Goal: Task Accomplishment & Management: Complete application form

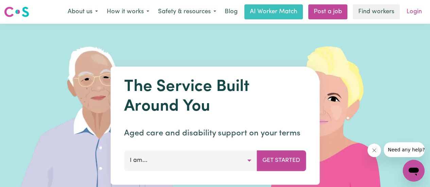
click at [404, 14] on link "Login" at bounding box center [413, 11] width 23 height 15
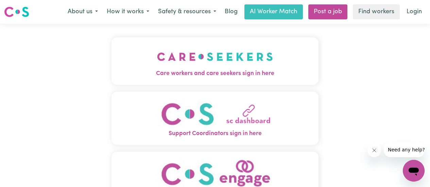
click at [188, 62] on img "Care workers and care seekers sign in here" at bounding box center [215, 56] width 116 height 25
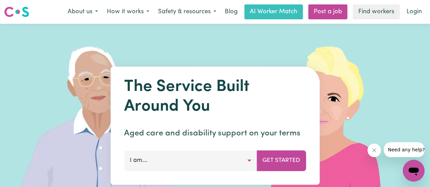
click at [412, 18] on link "Login" at bounding box center [413, 11] width 23 height 15
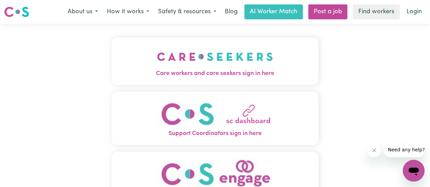
click at [220, 56] on img "Care workers and care seekers sign in here" at bounding box center [215, 56] width 116 height 25
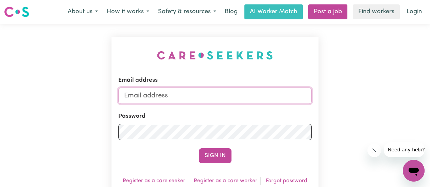
click at [194, 100] on input "Email address" at bounding box center [214, 96] width 193 height 16
type input "[EMAIL_ADDRESS][DOMAIN_NAME]"
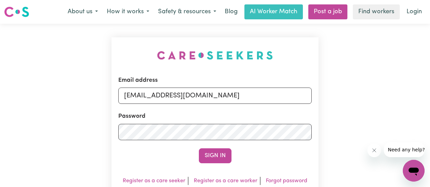
click at [184, 141] on form "Email address [EMAIL_ADDRESS][DOMAIN_NAME] Password Sign In" at bounding box center [214, 119] width 193 height 87
click at [223, 156] on button "Sign In" at bounding box center [215, 156] width 33 height 15
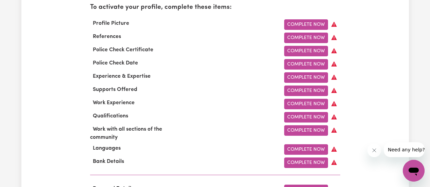
scroll to position [253, 0]
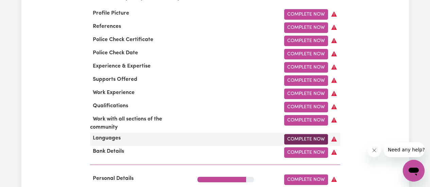
click at [291, 143] on link "Complete Now" at bounding box center [306, 139] width 44 height 11
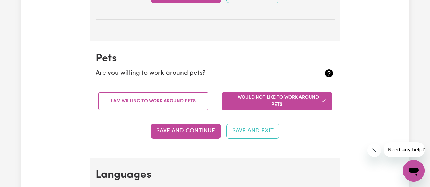
scroll to position [555, 0]
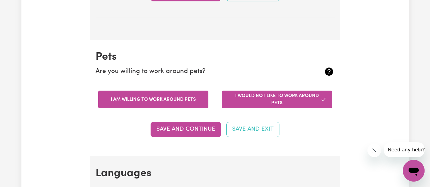
click at [168, 99] on button "I am willing to work around pets" at bounding box center [153, 100] width 110 height 18
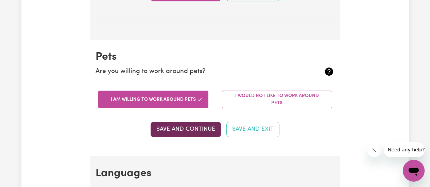
click at [199, 132] on button "Save and Continue" at bounding box center [186, 129] width 70 height 15
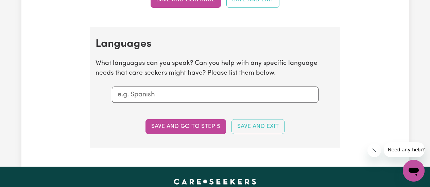
scroll to position [685, 0]
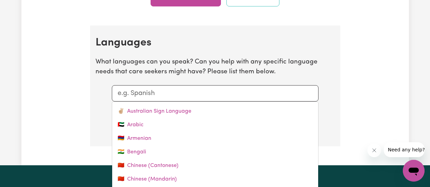
click at [193, 94] on input "text" at bounding box center [215, 93] width 195 height 10
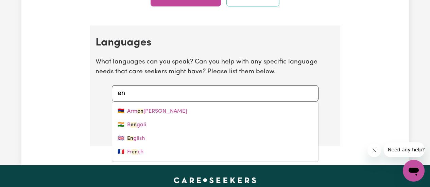
type input "eng"
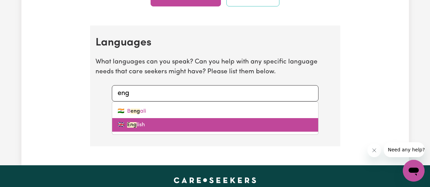
click at [153, 125] on link "🇬🇧 Eng lish" at bounding box center [215, 125] width 206 height 14
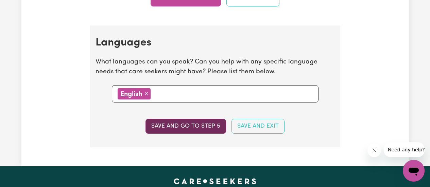
click at [168, 122] on button "Save and go to step 5" at bounding box center [185, 126] width 81 height 15
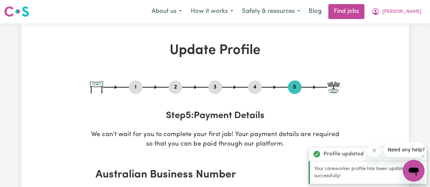
scroll to position [0, 0]
click at [249, 84] on button "4" at bounding box center [255, 87] width 14 height 9
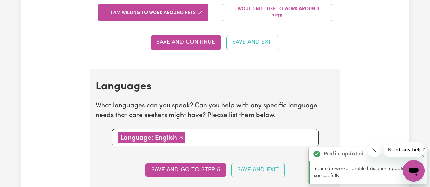
scroll to position [632, 0]
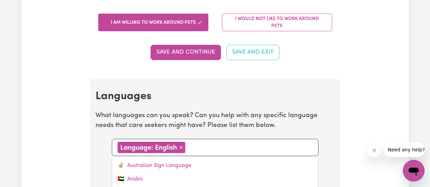
click at [237, 144] on input "text" at bounding box center [249, 147] width 125 height 10
type input "hind"
type input "hindi"
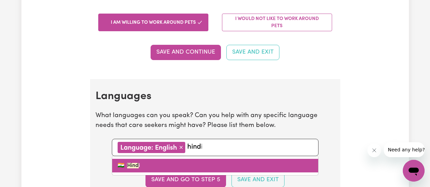
click at [208, 169] on link "🇮🇳 Hind i" at bounding box center [215, 166] width 206 height 14
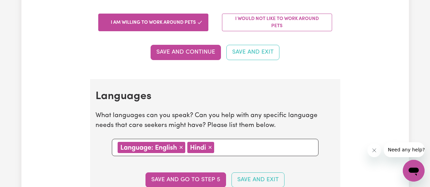
click at [243, 147] on input "text" at bounding box center [264, 147] width 96 height 10
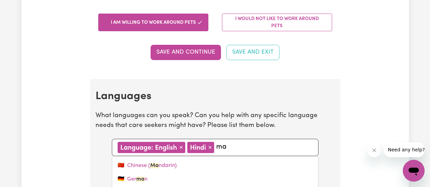
type input "m"
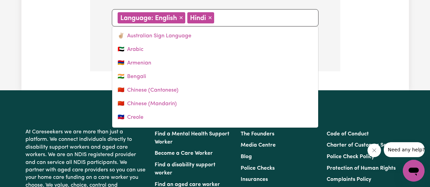
scroll to position [755, 0]
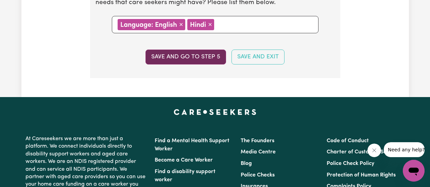
click at [192, 51] on button "Save and go to step 5" at bounding box center [185, 57] width 81 height 15
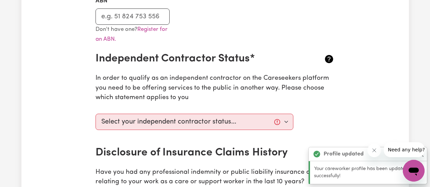
scroll to position [221, 0]
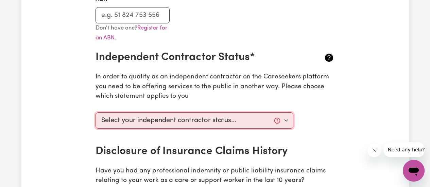
click at [282, 120] on select "Select your independent contractor status... I am providing services through an…" at bounding box center [194, 120] width 198 height 16
select select "I am providing services privately on my own"
click at [95, 112] on select "Select your independent contractor status... I am providing services through an…" at bounding box center [194, 120] width 198 height 16
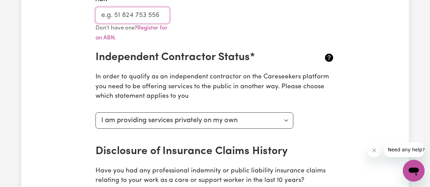
click at [153, 13] on input "ABN" at bounding box center [132, 15] width 74 height 16
click at [145, 16] on input "ABN" at bounding box center [132, 15] width 74 height 16
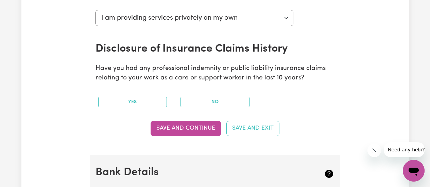
scroll to position [327, 0]
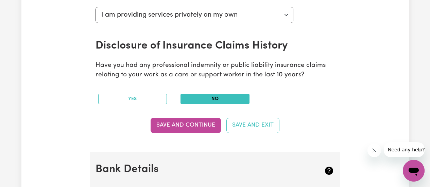
type input "33230946714"
click at [231, 97] on button "No" at bounding box center [214, 99] width 69 height 11
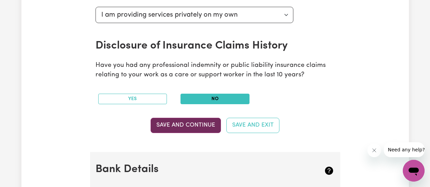
click at [192, 125] on button "Save and Continue" at bounding box center [186, 125] width 70 height 15
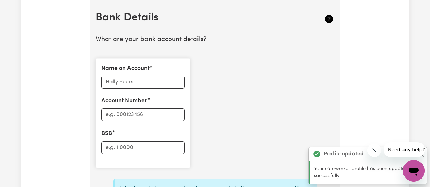
scroll to position [479, 0]
click at [155, 81] on input "Name on Account" at bounding box center [142, 81] width 83 height 13
click at [134, 112] on input "Account Number" at bounding box center [142, 114] width 83 height 13
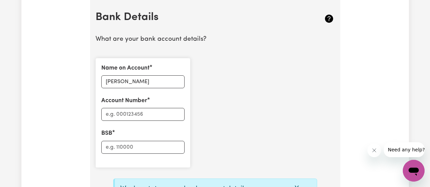
click at [114, 71] on label "Name on Account" at bounding box center [125, 68] width 48 height 9
click at [114, 75] on input "[PERSON_NAME]" at bounding box center [142, 81] width 83 height 13
click at [125, 83] on input "[PERSON_NAME]" at bounding box center [142, 81] width 83 height 13
type input "[PERSON_NAME] [PERSON_NAME]"
click at [144, 116] on input "Account Number" at bounding box center [142, 114] width 83 height 13
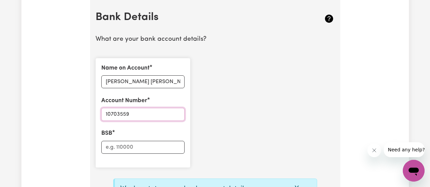
type input "10703559"
click at [159, 144] on input "BSB" at bounding box center [142, 147] width 83 height 13
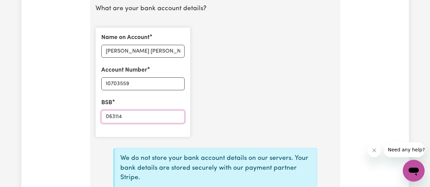
scroll to position [547, 0]
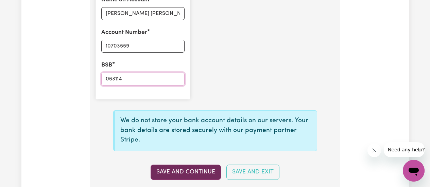
type input "063114"
click at [198, 173] on button "Save and Continue" at bounding box center [186, 172] width 70 height 15
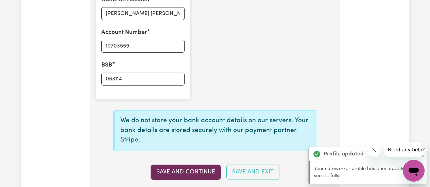
type input "****3559"
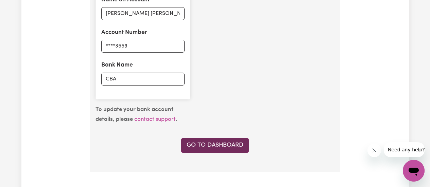
click at [203, 145] on link "Go to Dashboard" at bounding box center [215, 145] width 68 height 15
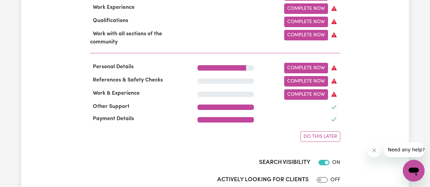
scroll to position [338, 0]
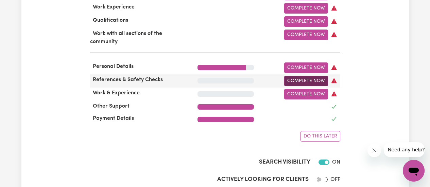
click at [309, 86] on link "Complete Now" at bounding box center [306, 81] width 44 height 11
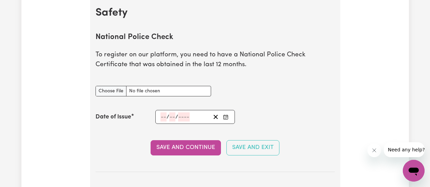
scroll to position [440, 0]
click at [115, 93] on input "National Police Check document" at bounding box center [153, 91] width 116 height 11
type input "C:\fakepath\Police check.pdf"
click at [227, 117] on circle "Enter the Date of Issue of your National Police Check" at bounding box center [227, 117] width 1 height 1
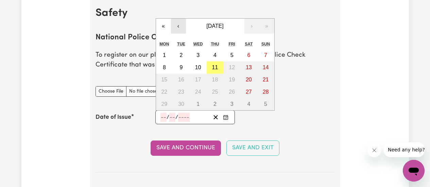
click at [179, 24] on button "‹" at bounding box center [178, 26] width 15 height 15
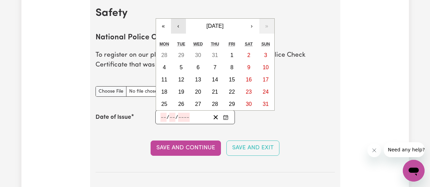
click at [180, 26] on button "‹" at bounding box center [178, 26] width 15 height 15
click at [178, 26] on button "‹" at bounding box center [178, 26] width 15 height 15
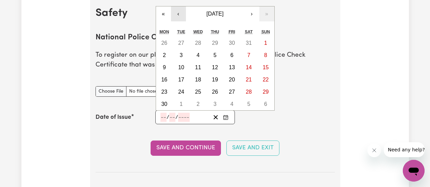
click at [179, 14] on button "‹" at bounding box center [178, 13] width 15 height 15
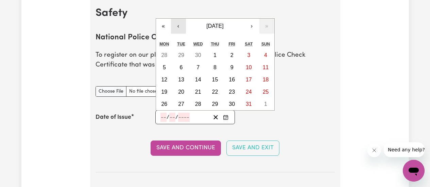
click at [184, 24] on button "‹" at bounding box center [178, 26] width 15 height 15
click at [201, 81] on abbr "16" at bounding box center [198, 80] width 6 height 6
type input "[DATE]"
type input "16"
type input "4"
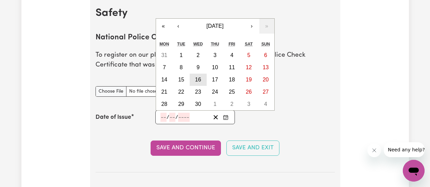
type input "2025"
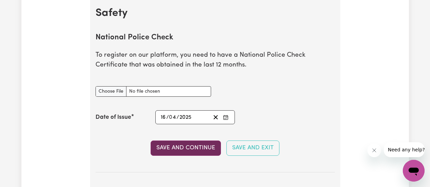
click at [205, 151] on button "Save and Continue" at bounding box center [186, 148] width 70 height 15
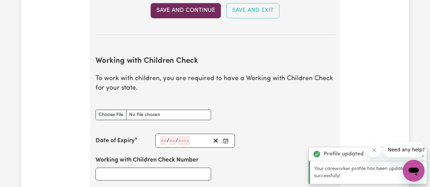
scroll to position [624, 0]
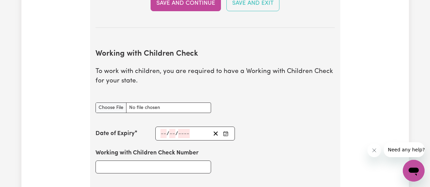
click at [381, 67] on div "Update Profile 1 2 3 4 5 Step 2 : Referees and Safety Checks To have an active …" at bounding box center [214, 87] width 387 height 1337
click at [115, 107] on input "Working with Children Check document" at bounding box center [153, 108] width 116 height 11
type input "C:\fakepath\WWCC Employee [PERSON_NAME].jpg"
click at [383, 108] on div "Update Profile 1 2 3 4 5 Step 2 : Referees and Safety Checks To have an active …" at bounding box center [214, 87] width 387 height 1337
click at [155, 169] on input "Working with Children Check Number" at bounding box center [153, 167] width 116 height 13
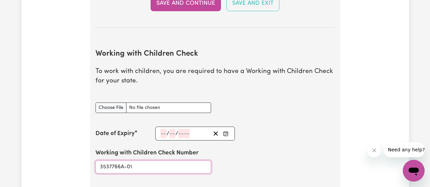
type input "3537766A-01"
click at [227, 133] on icon "Enter the Date of Expiry of your Working with Children Check" at bounding box center [225, 133] width 5 height 5
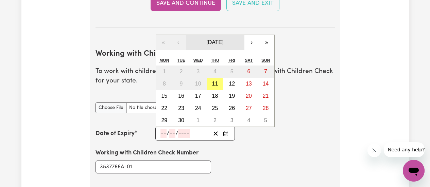
click at [223, 43] on span "[DATE]" at bounding box center [214, 42] width 17 height 6
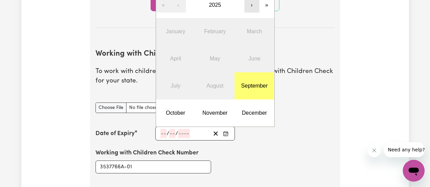
click at [252, 8] on button "›" at bounding box center [251, 5] width 15 height 15
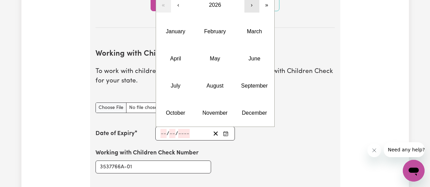
click at [251, 8] on button "›" at bounding box center [251, 5] width 15 height 15
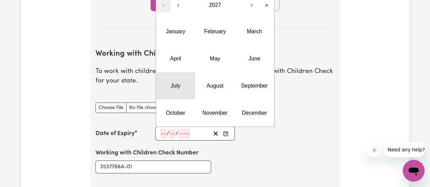
click at [177, 86] on abbr "July" at bounding box center [176, 86] width 10 height 6
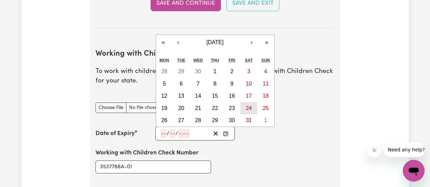
click at [248, 111] on button "24" at bounding box center [248, 108] width 17 height 12
type input "[DATE]"
type input "24"
type input "7"
type input "2027"
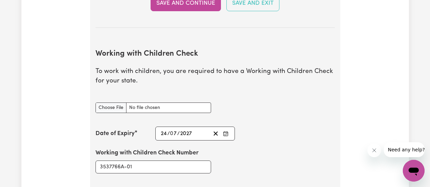
click at [227, 134] on circle "Enter the Date of Expiry of your Working with Children Check" at bounding box center [227, 134] width 1 height 1
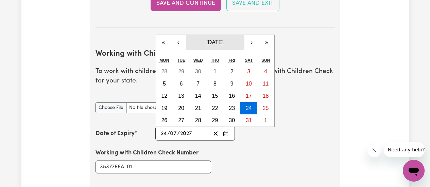
click at [221, 42] on span "[DATE]" at bounding box center [214, 42] width 17 height 6
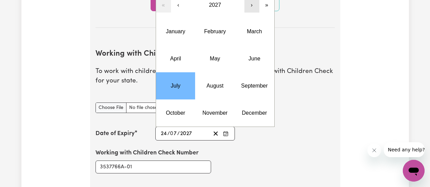
click at [253, 7] on button "›" at bounding box center [251, 5] width 15 height 15
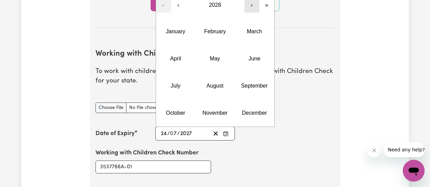
click at [252, 7] on button "›" at bounding box center [251, 5] width 15 height 15
click at [253, 6] on button "›" at bounding box center [251, 5] width 15 height 15
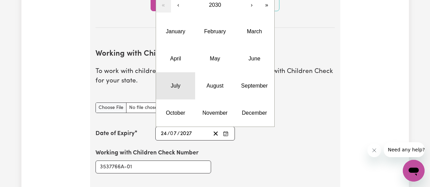
click at [180, 86] on abbr "July" at bounding box center [176, 86] width 10 height 6
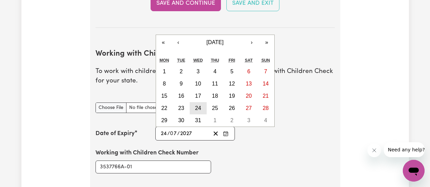
click at [199, 108] on abbr "24" at bounding box center [198, 108] width 6 height 6
type input "[DATE]"
type input "2030"
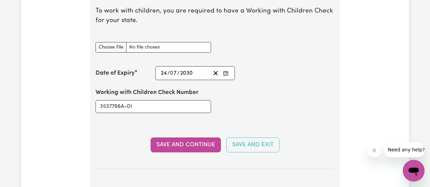
scroll to position [685, 0]
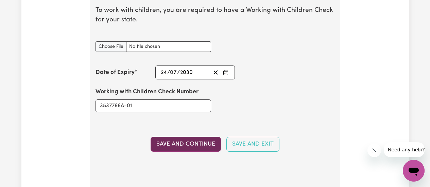
click at [202, 146] on button "Save and Continue" at bounding box center [186, 144] width 70 height 15
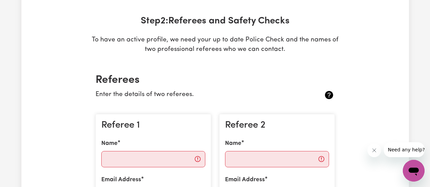
scroll to position [73, 0]
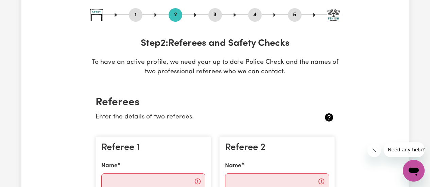
click at [137, 13] on button "1" at bounding box center [136, 15] width 14 height 9
select select "[DEMOGRAPHIC_DATA]"
select select "Student Visa"
select select "Studying a healthcare related degree or qualification"
select select "37"
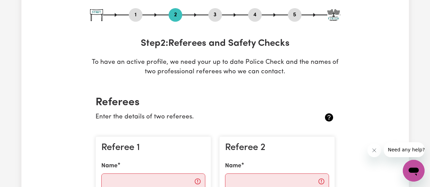
select select "40"
select select "50"
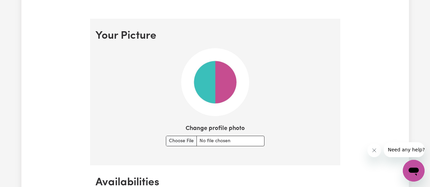
scroll to position [493, 0]
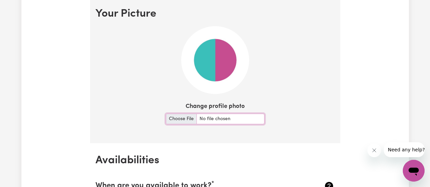
click at [180, 121] on input "Change profile photo" at bounding box center [215, 119] width 99 height 11
type input "C:\fakepath\[PERSON_NAME] photo.png"
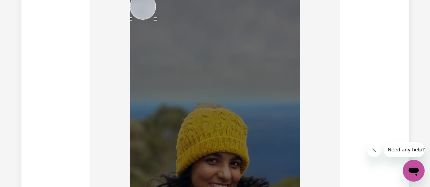
scroll to position [518, 0]
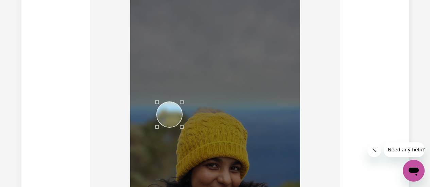
click at [169, 117] on div "Use the arrow keys to move the crop selection area" at bounding box center [169, 114] width 25 height 25
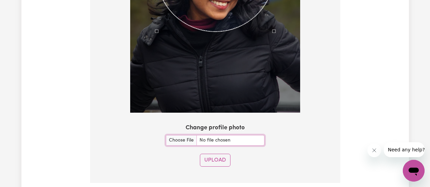
scroll to position [593, 0]
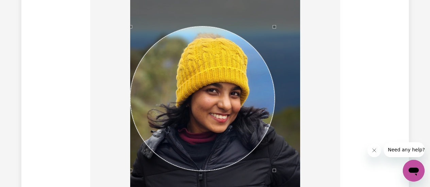
click at [121, 169] on div at bounding box center [214, 76] width 239 height 305
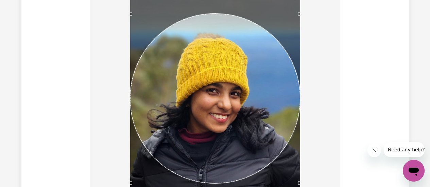
click at [209, 112] on div "Use the arrow keys to move the crop selection area" at bounding box center [215, 99] width 170 height 170
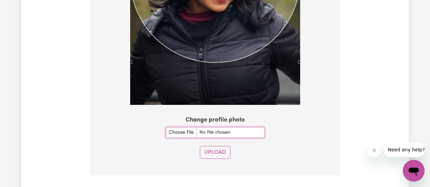
scroll to position [736, 0]
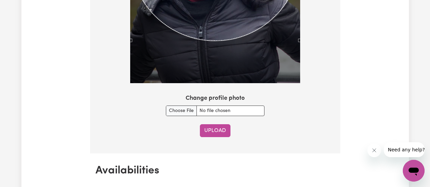
click at [217, 131] on button "Upload" at bounding box center [215, 130] width 31 height 13
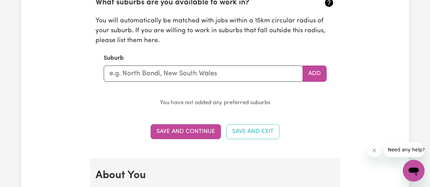
scroll to position [798, 0]
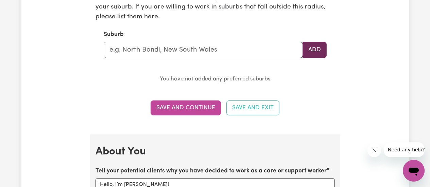
click at [303, 49] on button "Add" at bounding box center [314, 50] width 24 height 16
click at [264, 49] on input "text" at bounding box center [203, 50] width 199 height 16
click at [389, 55] on div "Update Profile 1 2 3 4 5 Step 1 : Personal Details Let potential clients know w…" at bounding box center [214, 141] width 387 height 1792
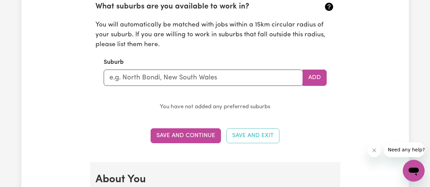
scroll to position [767, 0]
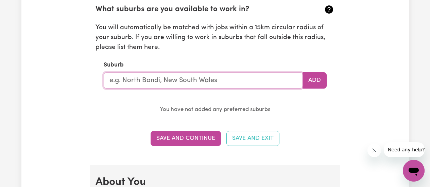
click at [251, 82] on input "text" at bounding box center [203, 80] width 199 height 16
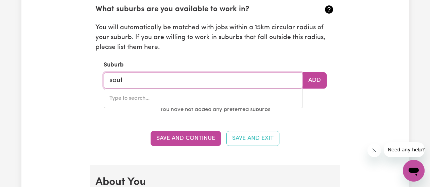
type input "south"
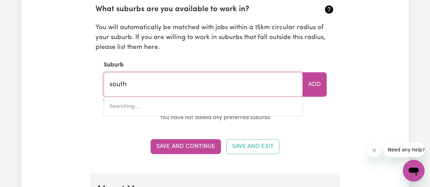
type input "[GEOGRAPHIC_DATA], [GEOGRAPHIC_DATA], 2640"
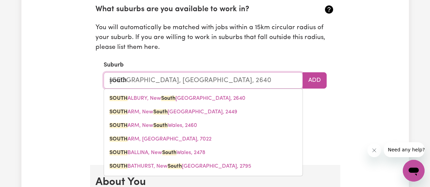
type input "southb"
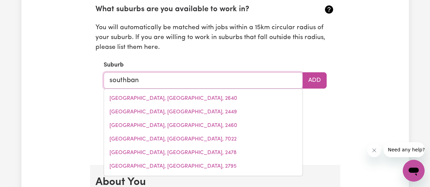
type input "southbank"
type input "southbank, [GEOGRAPHIC_DATA], 3006"
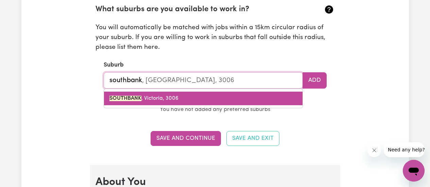
click at [126, 94] on link "SOUTHBANK , [GEOGRAPHIC_DATA], 3006" at bounding box center [203, 99] width 198 height 14
type input "SOUTHBANK, [GEOGRAPHIC_DATA], 3006"
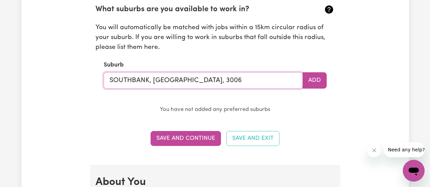
click at [239, 81] on input "SOUTHBANK, [GEOGRAPHIC_DATA], 3006" at bounding box center [203, 80] width 199 height 16
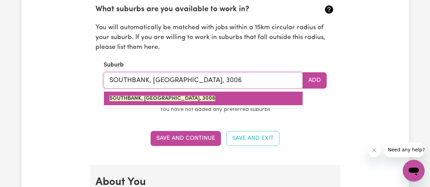
click at [208, 93] on link "SOUTHBANK, [GEOGRAPHIC_DATA], 3006" at bounding box center [203, 99] width 198 height 14
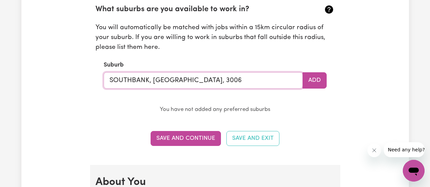
click at [231, 82] on input "SOUTHBANK, [GEOGRAPHIC_DATA], 3006" at bounding box center [203, 80] width 199 height 16
type input "SOUTHBANK, [GEOGRAPHIC_DATA], 3006"
click at [315, 84] on button "Add" at bounding box center [314, 80] width 24 height 16
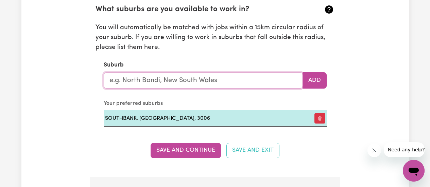
click at [199, 80] on input "text" at bounding box center [203, 80] width 199 height 16
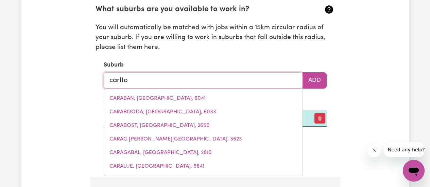
type input "carlton"
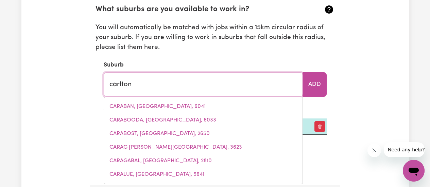
type input "[GEOGRAPHIC_DATA], [GEOGRAPHIC_DATA], 2218"
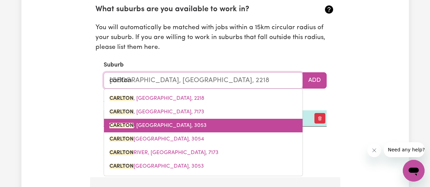
click at [178, 126] on link "[PERSON_NAME][GEOGRAPHIC_DATA], 3053" at bounding box center [203, 126] width 198 height 14
type input "[PERSON_NAME][GEOGRAPHIC_DATA], 3053"
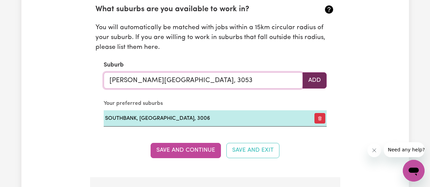
type input "[PERSON_NAME][GEOGRAPHIC_DATA], 3053"
click at [316, 84] on button "Add" at bounding box center [314, 80] width 24 height 16
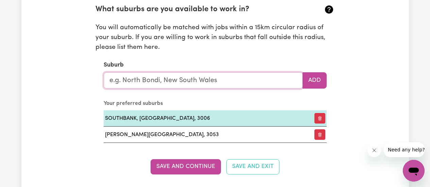
click at [209, 80] on input "text" at bounding box center [203, 80] width 199 height 16
type input "vic"
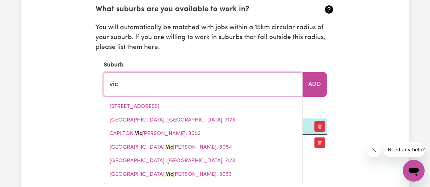
type input "[PERSON_NAME][GEOGRAPHIC_DATA], [GEOGRAPHIC_DATA]"
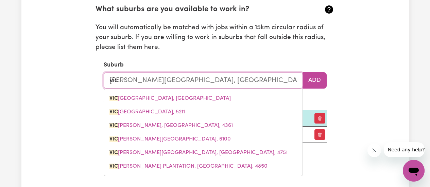
type input "vi"
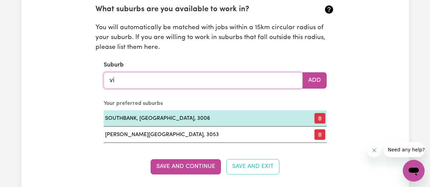
type input "v"
type input "centra"
type input "centraL COLO, [GEOGRAPHIC_DATA], 2756"
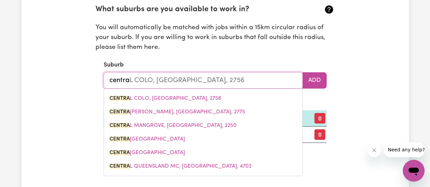
type input "central"
type input "[GEOGRAPHIC_DATA], [GEOGRAPHIC_DATA], 2756"
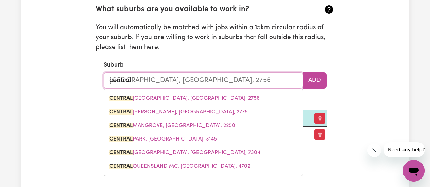
type input "centra"
type input "centraL COLO, [GEOGRAPHIC_DATA], 2756"
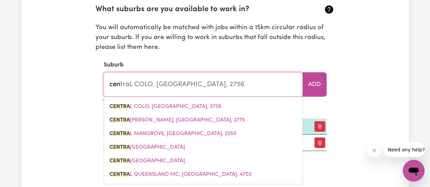
type input "ce"
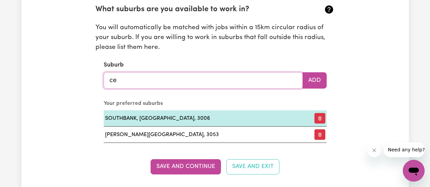
type input "c"
type input "vic"
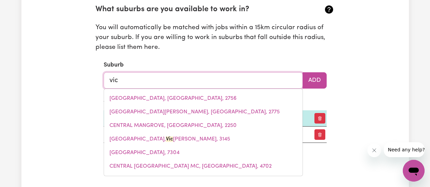
type input "[PERSON_NAME][GEOGRAPHIC_DATA], [GEOGRAPHIC_DATA]"
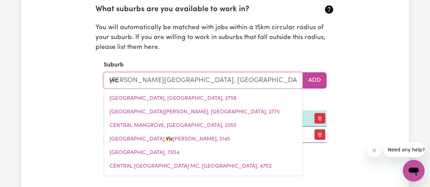
type input "vict"
type input "[PERSON_NAME][GEOGRAPHIC_DATA], [GEOGRAPHIC_DATA], 5211"
type input "victo"
type input "[PERSON_NAME][GEOGRAPHIC_DATA], [GEOGRAPHIC_DATA], 5211"
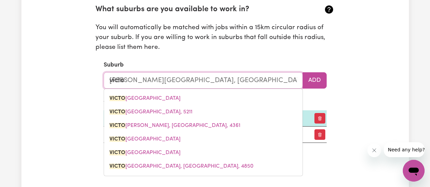
type input "[PERSON_NAME]"
type input "[PERSON_NAME][GEOGRAPHIC_DATA], [GEOGRAPHIC_DATA], 5211"
type input "victori"
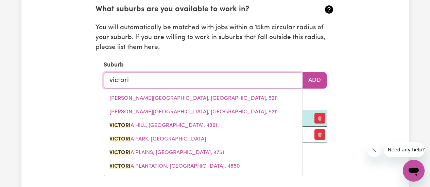
type input "victoria"
type input "[PERSON_NAME], [GEOGRAPHIC_DATA], 4361"
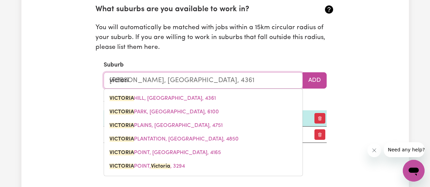
type input "[PERSON_NAME]"
type input "[PERSON_NAME], [GEOGRAPHIC_DATA], 4361"
type input "victo"
type input "[PERSON_NAME], [GEOGRAPHIC_DATA], 4361"
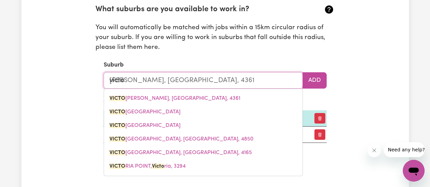
type input "vict"
type input "[PERSON_NAME], [GEOGRAPHIC_DATA], 4361"
type input "vic"
type input "[PERSON_NAME], [GEOGRAPHIC_DATA], 4361"
type input "vi"
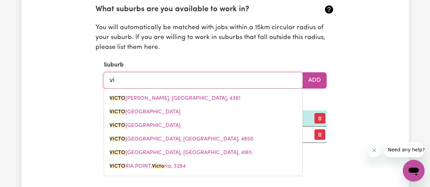
type input "v"
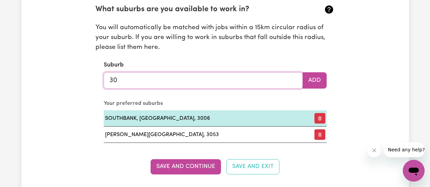
type input "3"
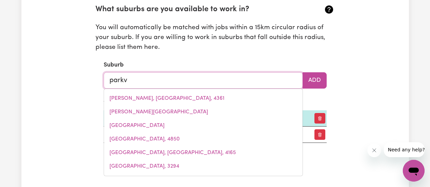
type input "parkvi"
type input "parkviLLE, [GEOGRAPHIC_DATA], 2337"
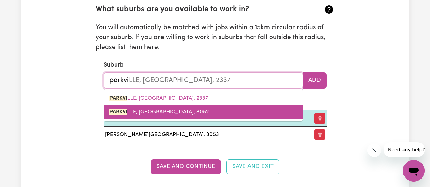
click at [170, 112] on span "PARKVI LLE, [GEOGRAPHIC_DATA], 3052" at bounding box center [158, 111] width 99 height 5
type input "PARKVILLE, [GEOGRAPHIC_DATA], 3052"
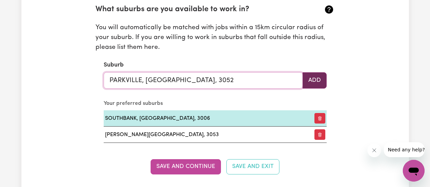
type input "PARKVILLE, [GEOGRAPHIC_DATA], 3052"
click at [317, 87] on button "Add" at bounding box center [314, 80] width 24 height 16
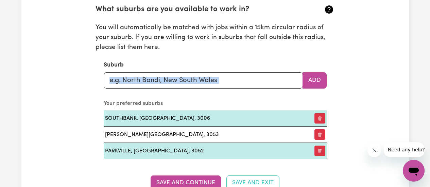
drag, startPoint x: 212, startPoint y: 90, endPoint x: 219, endPoint y: 82, distance: 9.9
click at [219, 82] on section "What suburbs are you available to work in? You will automatically be matched wi…" at bounding box center [214, 76] width 239 height 166
click at [219, 82] on input "text" at bounding box center [203, 80] width 199 height 16
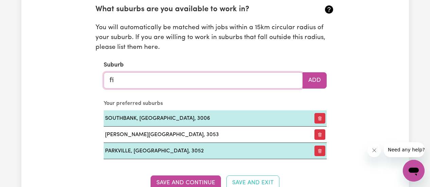
type input "fit"
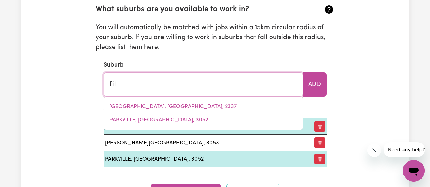
type input "[PERSON_NAME], [GEOGRAPHIC_DATA], 7140"
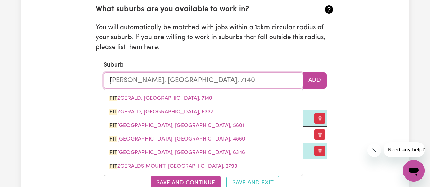
type input "fitz"
type input "[PERSON_NAME], [GEOGRAPHIC_DATA], 7140"
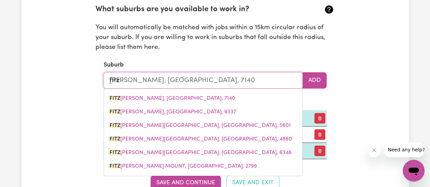
type input "fitzt"
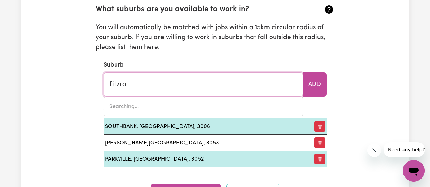
type input "fitzroy"
type input "fitzroy, [GEOGRAPHIC_DATA], 5082"
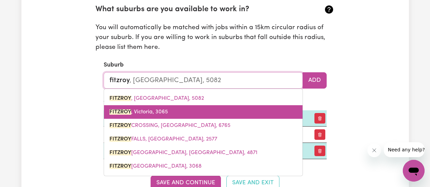
click at [166, 115] on span "FITZROY , [GEOGRAPHIC_DATA], 3065" at bounding box center [138, 111] width 58 height 5
type input "FITZROY, [GEOGRAPHIC_DATA], 3065"
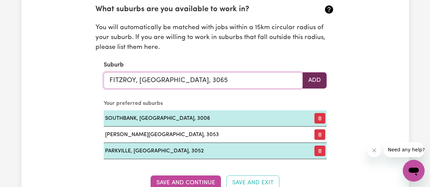
type input "FITZROY, [GEOGRAPHIC_DATA], 3065"
click at [319, 88] on button "Add" at bounding box center [314, 80] width 24 height 16
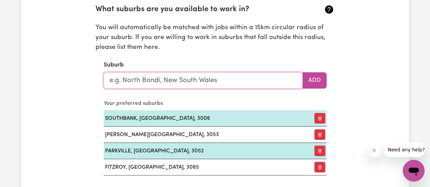
click at [222, 85] on input "text" at bounding box center [203, 80] width 199 height 16
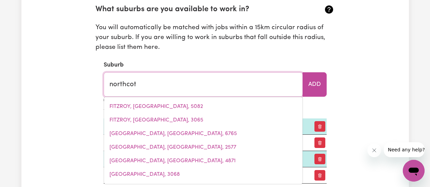
type input "northcote"
type input "[GEOGRAPHIC_DATA], [GEOGRAPHIC_DATA], 3070"
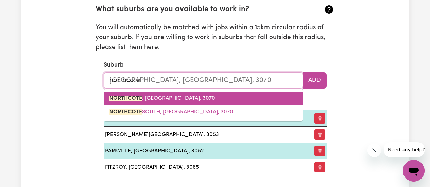
click at [264, 97] on link "NORTHCOTE , [GEOGRAPHIC_DATA], 3070" at bounding box center [203, 99] width 198 height 14
type input "NORTHCOTE, [GEOGRAPHIC_DATA], 3070"
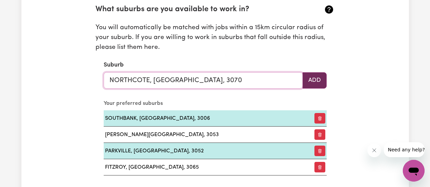
type input "NORTHCOTE, [GEOGRAPHIC_DATA], 3070"
click at [318, 84] on button "Add" at bounding box center [314, 80] width 24 height 16
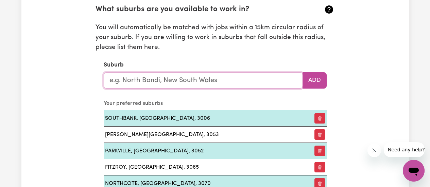
click at [226, 84] on input "text" at bounding box center [203, 80] width 199 height 16
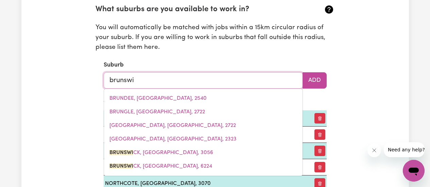
type input "brunswic"
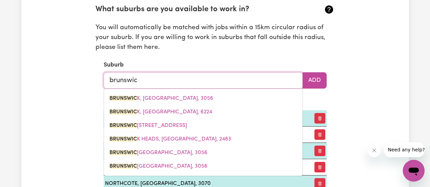
type input "brunswicK, [GEOGRAPHIC_DATA], 3056"
type input "brunswick"
type input "[GEOGRAPHIC_DATA], [GEOGRAPHIC_DATA], 3056"
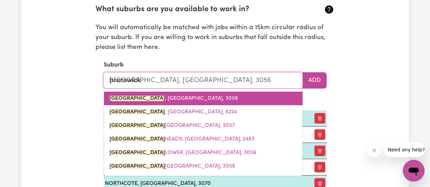
click at [198, 101] on link "[GEOGRAPHIC_DATA] , [GEOGRAPHIC_DATA], 3056" at bounding box center [203, 99] width 198 height 14
type input "[GEOGRAPHIC_DATA], [GEOGRAPHIC_DATA], 3056"
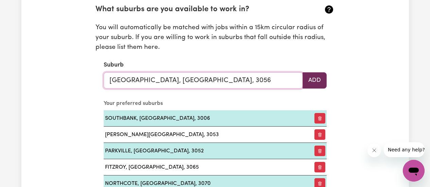
type input "[GEOGRAPHIC_DATA], [GEOGRAPHIC_DATA], 3056"
click at [323, 74] on button "Add" at bounding box center [314, 80] width 24 height 16
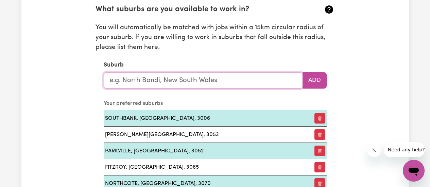
click at [213, 84] on input "text" at bounding box center [203, 80] width 199 height 16
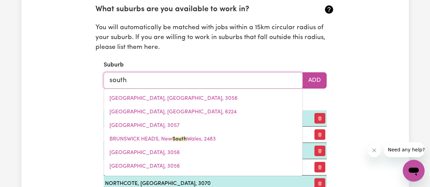
type input "south"
type input "[GEOGRAPHIC_DATA], [GEOGRAPHIC_DATA], 2640"
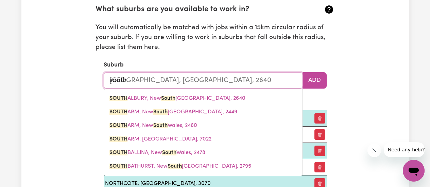
type input "south y"
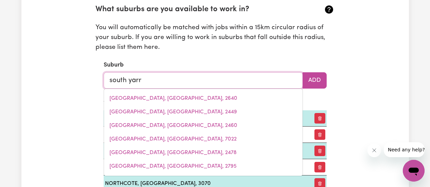
type input "south yarra"
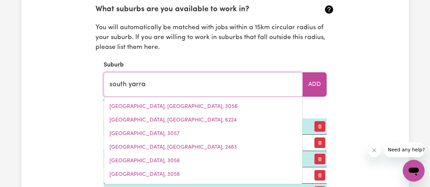
type input "[GEOGRAPHIC_DATA], [GEOGRAPHIC_DATA], 3141"
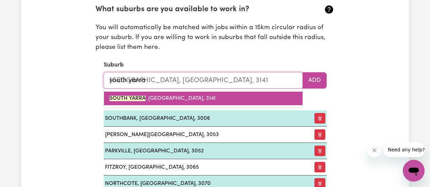
click at [191, 101] on link "[GEOGRAPHIC_DATA] , [GEOGRAPHIC_DATA], 3141" at bounding box center [203, 99] width 198 height 14
type input "[GEOGRAPHIC_DATA], [GEOGRAPHIC_DATA], 3141"
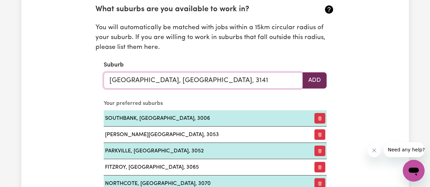
type input "[GEOGRAPHIC_DATA], [GEOGRAPHIC_DATA], 3141"
click at [311, 82] on button "Add" at bounding box center [314, 80] width 24 height 16
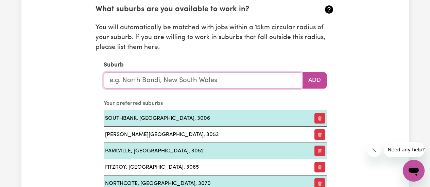
click at [213, 84] on input "text" at bounding box center [203, 80] width 199 height 16
type input "sou"
type input "souTH YARRA, [GEOGRAPHIC_DATA], 3141"
type input "sout"
type input "soutH YARRA, [GEOGRAPHIC_DATA], 3141"
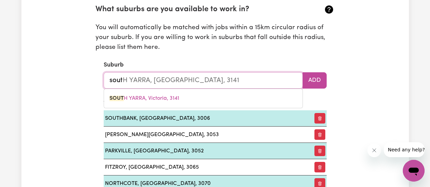
type input "south"
type input "[GEOGRAPHIC_DATA], [GEOGRAPHIC_DATA], 3141"
type input "south m"
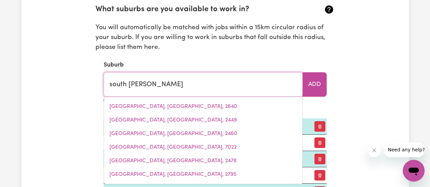
type input "south melb"
type input "south melbOURNE, [GEOGRAPHIC_DATA], 3205"
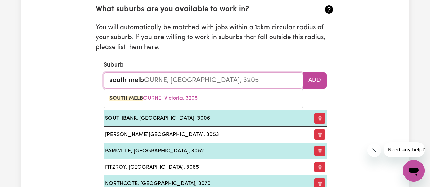
type input "south melbo"
type input "south melboURNE, [GEOGRAPHIC_DATA], 3205"
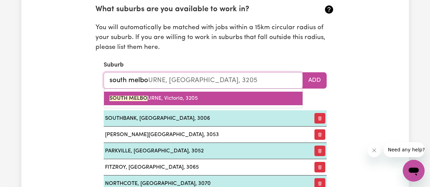
click at [204, 94] on link "SOUTH MELBO URNE, [GEOGRAPHIC_DATA], 3205" at bounding box center [203, 99] width 198 height 14
type input "[GEOGRAPHIC_DATA], [GEOGRAPHIC_DATA], 3205"
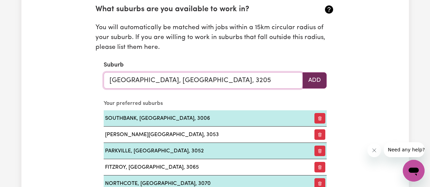
type input "[GEOGRAPHIC_DATA], [GEOGRAPHIC_DATA], 3205"
click at [320, 79] on button "Add" at bounding box center [314, 80] width 24 height 16
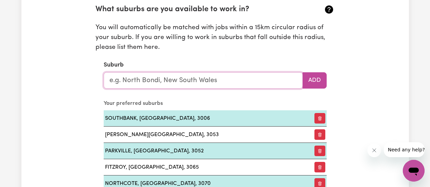
click at [219, 82] on input "text" at bounding box center [203, 80] width 199 height 16
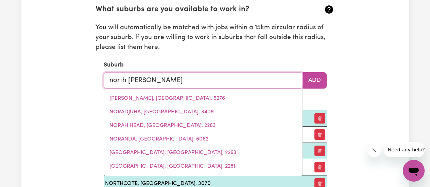
type input "north melb"
type input "north melbOURNE, [GEOGRAPHIC_DATA], 3051"
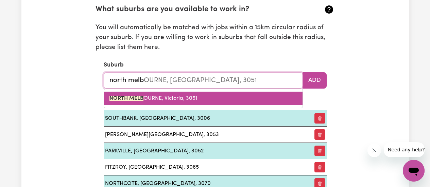
click at [182, 97] on span "NORTH MELB OURNE, [GEOGRAPHIC_DATA], 3051" at bounding box center [153, 98] width 88 height 5
type input "[GEOGRAPHIC_DATA], [GEOGRAPHIC_DATA], 3051"
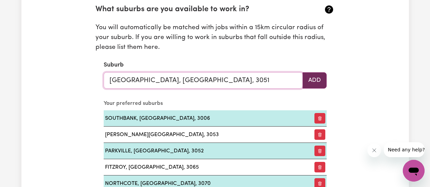
type input "[GEOGRAPHIC_DATA], [GEOGRAPHIC_DATA], 3051"
click at [311, 85] on button "Add" at bounding box center [314, 80] width 24 height 16
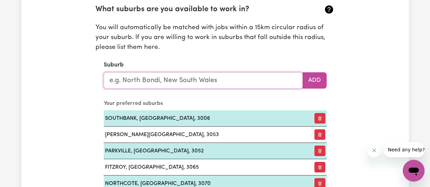
click at [227, 83] on input "text" at bounding box center [203, 80] width 199 height 16
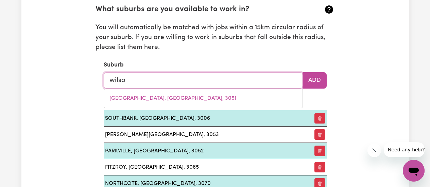
type input "[PERSON_NAME]"
type input "[PERSON_NAME], [GEOGRAPHIC_DATA], 6107"
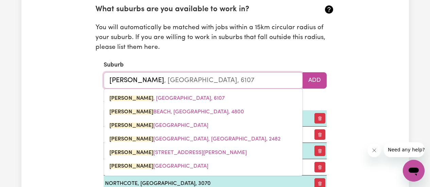
type input "wilsons"
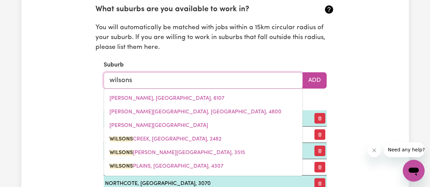
type input "wilsons"
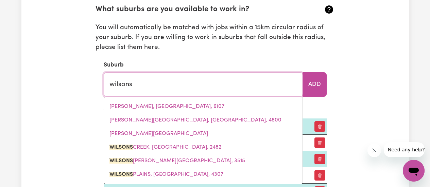
type input "[GEOGRAPHIC_DATA], [GEOGRAPHIC_DATA], 2482"
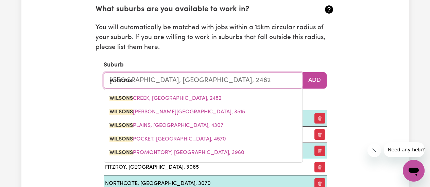
type input "wilsons p"
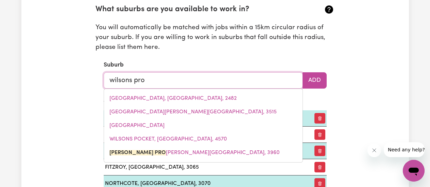
type input "[PERSON_NAME] prom"
type input "[PERSON_NAME] promONTORY, [GEOGRAPHIC_DATA], 3960"
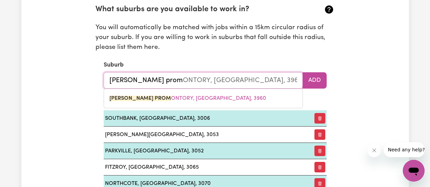
type input "wilsons pro"
type input "[PERSON_NAME] proMONTORY, [GEOGRAPHIC_DATA], 3960"
type input "wilsons"
type input "[PERSON_NAME] PROMONTORY, [GEOGRAPHIC_DATA], 3960"
type input "w"
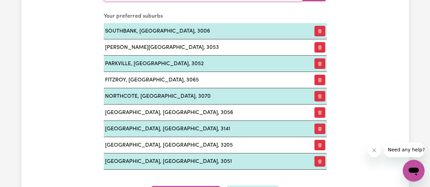
scroll to position [820, 0]
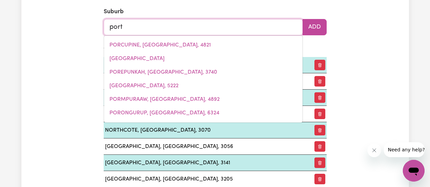
type input "port"
type input "[GEOGRAPHIC_DATA], [GEOGRAPHIC_DATA], 5015"
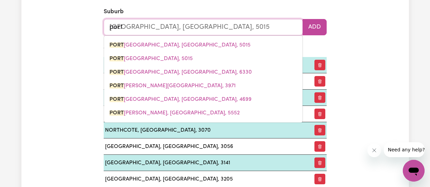
type input "port p"
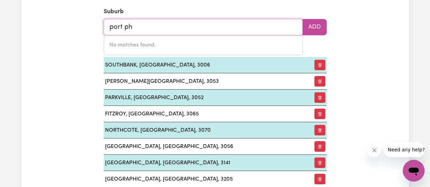
type input "port p"
type input "[GEOGRAPHIC_DATA], [GEOGRAPHIC_DATA], 5700"
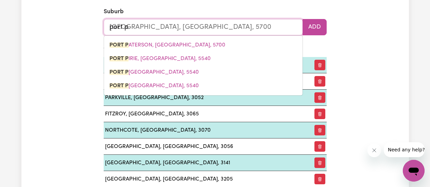
type input "port"
type input "[GEOGRAPHIC_DATA], [GEOGRAPHIC_DATA], 5700"
type input "port"
type input "[GEOGRAPHIC_DATA], [GEOGRAPHIC_DATA], 5015"
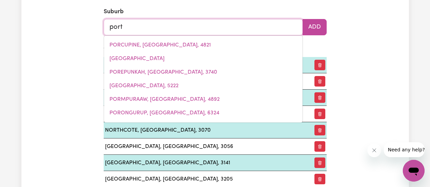
type input "por"
type input "porCUPINE, [GEOGRAPHIC_DATA], 4821"
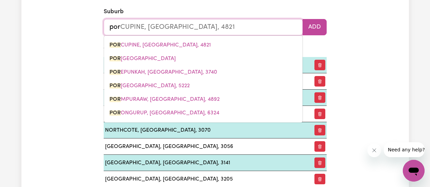
type input "po"
type input "p"
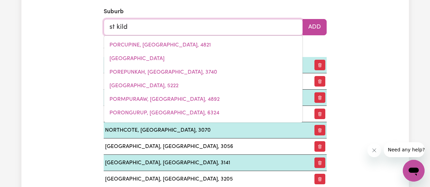
type input "st kilda"
type input "[GEOGRAPHIC_DATA]"
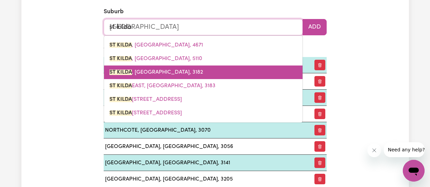
click at [233, 77] on link "[GEOGRAPHIC_DATA] , [GEOGRAPHIC_DATA], 3182" at bounding box center [203, 73] width 198 height 14
type input "[GEOGRAPHIC_DATA], [GEOGRAPHIC_DATA], 3182"
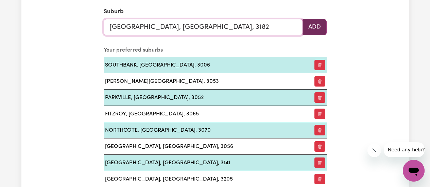
type input "[GEOGRAPHIC_DATA], [GEOGRAPHIC_DATA], 3182"
click at [314, 31] on button "Add" at bounding box center [314, 27] width 24 height 16
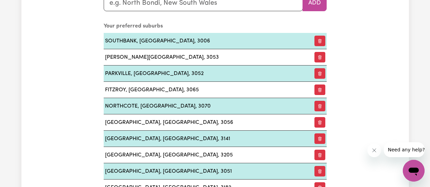
scroll to position [840, 0]
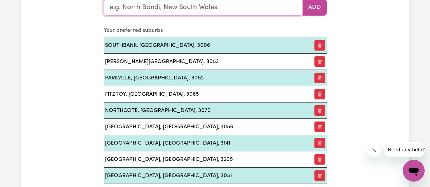
click at [205, 8] on input "text" at bounding box center [203, 7] width 199 height 16
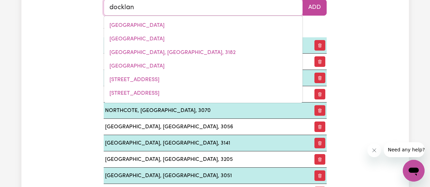
type input "dockland"
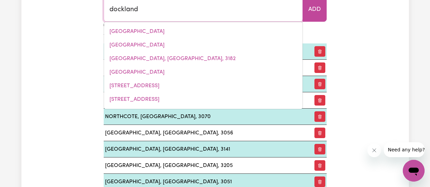
type input "docklandS, [GEOGRAPHIC_DATA], 3008"
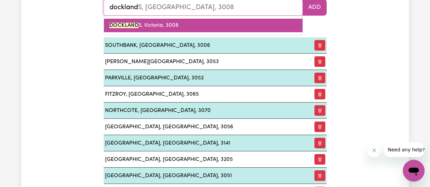
click at [251, 27] on link "[GEOGRAPHIC_DATA]" at bounding box center [203, 26] width 198 height 14
type input "DOCKLANDS, [GEOGRAPHIC_DATA], 3008"
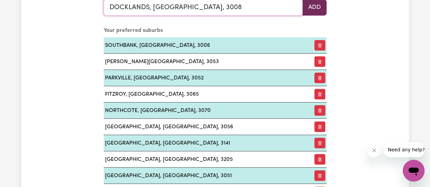
type input "DOCKLANDS, [GEOGRAPHIC_DATA], 3008"
click at [311, 9] on button "Add" at bounding box center [314, 7] width 24 height 16
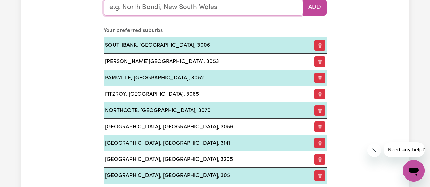
click at [215, 12] on input "text" at bounding box center [203, 7] width 199 height 16
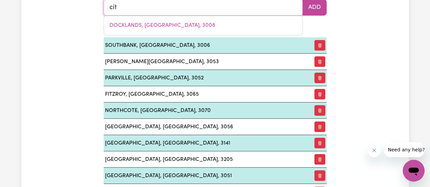
type input "city"
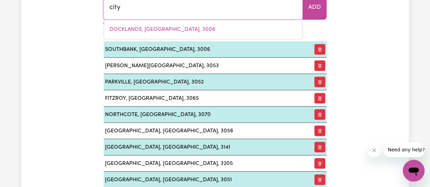
type input "city, [GEOGRAPHIC_DATA], 2601"
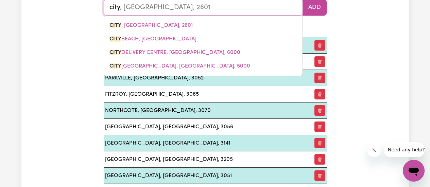
type input "cit"
type input "citY, [GEOGRAPHIC_DATA], 2601"
type input "ci"
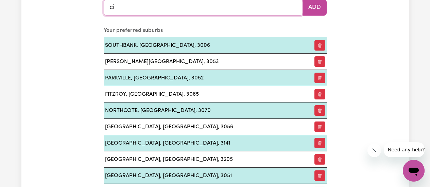
type input "c"
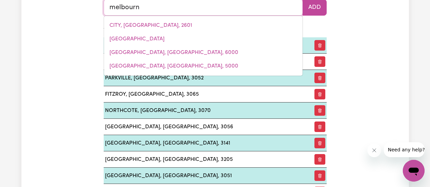
type input "[GEOGRAPHIC_DATA]"
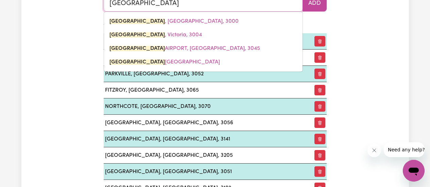
type input "[GEOGRAPHIC_DATA], [GEOGRAPHIC_DATA], 3000"
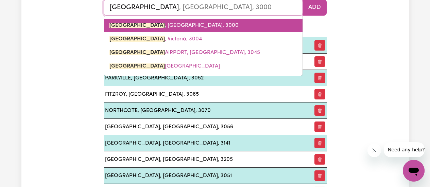
click at [193, 26] on link "[GEOGRAPHIC_DATA] , [GEOGRAPHIC_DATA], 3000" at bounding box center [203, 26] width 198 height 14
type input "[GEOGRAPHIC_DATA], [GEOGRAPHIC_DATA], 3000"
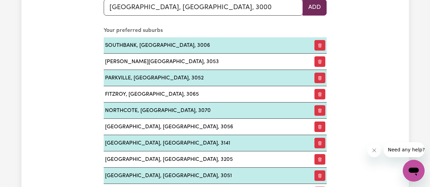
click at [318, 12] on button "Add" at bounding box center [314, 7] width 24 height 16
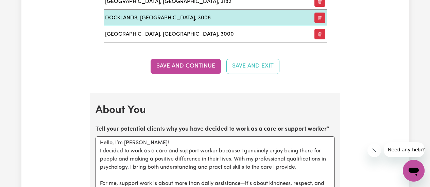
scroll to position [1002, 0]
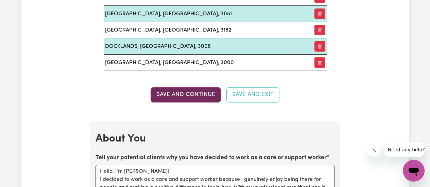
click at [206, 100] on button "Save and Continue" at bounding box center [186, 94] width 70 height 15
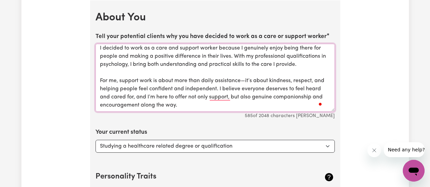
scroll to position [10, 0]
click at [131, 67] on textarea "Hello, I’m [PERSON_NAME]! I decided to work as a care and support worker becaus…" at bounding box center [214, 78] width 239 height 68
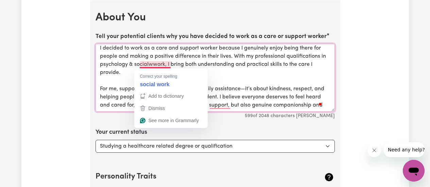
click at [163, 64] on textarea "Hello, I’m [PERSON_NAME]! I decided to work as a care and support worker becaus…" at bounding box center [214, 78] width 239 height 68
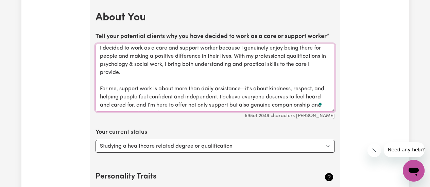
scroll to position [18, 0]
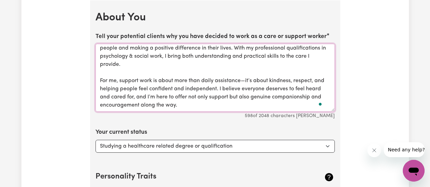
click at [209, 98] on textarea "Hello, I’m [PERSON_NAME]! I decided to work as a care and support worker becaus…" at bounding box center [214, 78] width 239 height 68
click at [259, 97] on textarea "Hello, I’m [PERSON_NAME]! I decided to work as a care and support worker becaus…" at bounding box center [214, 78] width 239 height 68
click at [190, 96] on textarea "Hello, I’m [PERSON_NAME]! I decided to work as a care and support worker becaus…" at bounding box center [214, 78] width 239 height 68
click at [235, 96] on textarea "Hello, I’m [PERSON_NAME]! I decided to work as a care and support worker becaus…" at bounding box center [214, 78] width 239 height 68
click at [242, 107] on textarea "Hello, I’m [PERSON_NAME]! I decided to work as a care and support worker becaus…" at bounding box center [214, 78] width 239 height 68
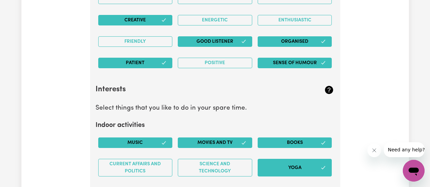
scroll to position [1348, 0]
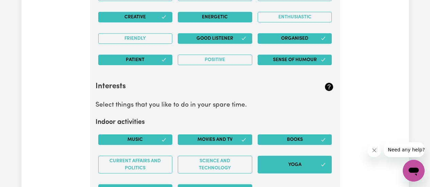
click at [221, 17] on button "Energetic" at bounding box center [215, 17] width 74 height 11
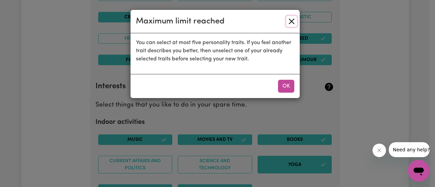
click at [292, 21] on button "Close" at bounding box center [291, 21] width 11 height 11
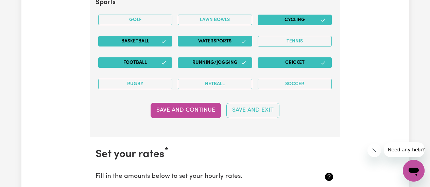
scroll to position [1653, 0]
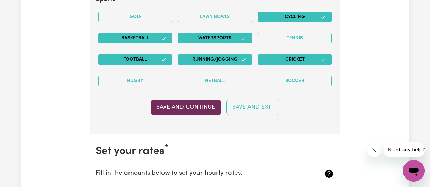
click at [203, 103] on button "Save and Continue" at bounding box center [186, 107] width 70 height 15
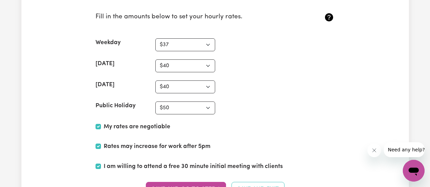
scroll to position [1783, 0]
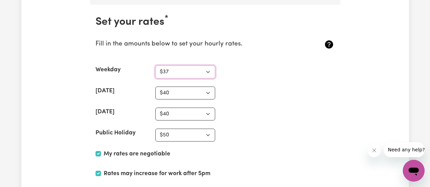
click at [189, 75] on select "N/A $37 $38 $39 $40 $41 $42 $43 $44 $45 $46 $47 $48 $49 $50 $51 $52 $53 $54 $55…" at bounding box center [185, 72] width 60 height 13
click at [155, 66] on select "N/A $37 $38 $39 $40 $41 $42 $43 $44 $45 $46 $47 $48 $49 $50 $51 $52 $53 $54 $55…" at bounding box center [185, 72] width 60 height 13
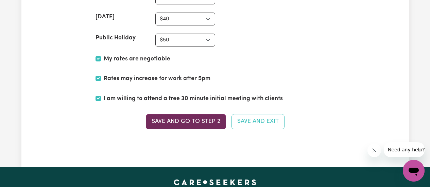
click at [187, 121] on button "Save and go to Step 2" at bounding box center [186, 121] width 80 height 15
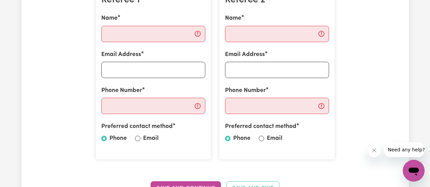
scroll to position [218, 0]
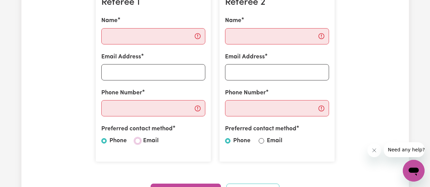
click at [137, 141] on input "Email" at bounding box center [137, 140] width 5 height 5
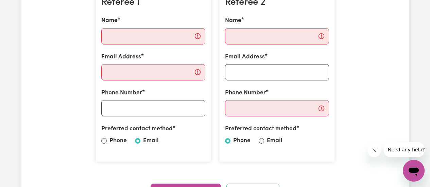
click at [258, 142] on div "Preferred contact method Phone Email" at bounding box center [277, 136] width 104 height 23
click at [260, 141] on input "Email" at bounding box center [261, 140] width 5 height 5
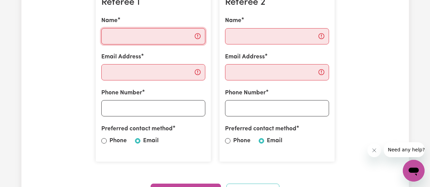
click at [134, 42] on input "Name" at bounding box center [153, 36] width 104 height 16
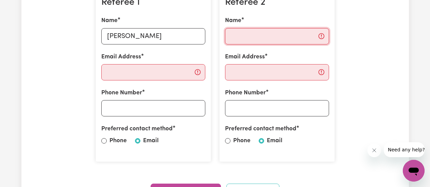
click at [240, 32] on input "Name" at bounding box center [277, 36] width 104 height 16
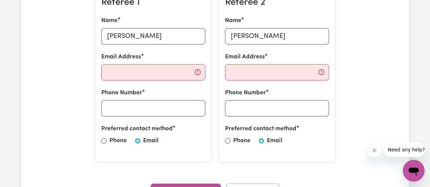
click at [272, 81] on div "Referee 2 Name [PERSON_NAME] Email Address Phone Number Preferred contact metho…" at bounding box center [277, 76] width 116 height 171
click at [282, 68] on input "Email Address" at bounding box center [277, 72] width 104 height 16
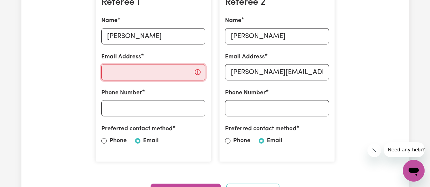
click at [179, 65] on input "Email Address" at bounding box center [153, 72] width 104 height 16
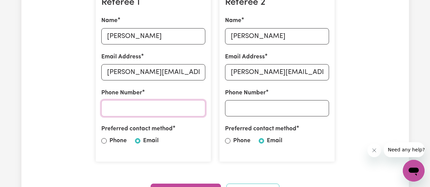
click at [180, 114] on input "Phone Number" at bounding box center [153, 108] width 104 height 16
click at [270, 107] on input "Phone Number" at bounding box center [277, 108] width 104 height 16
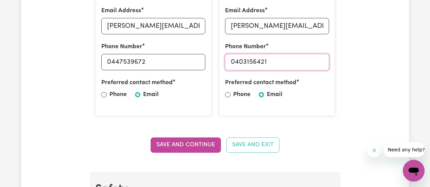
scroll to position [269, 0]
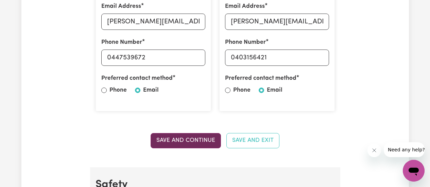
click at [205, 141] on button "Save and Continue" at bounding box center [186, 140] width 70 height 15
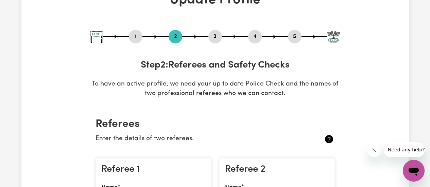
scroll to position [0, 0]
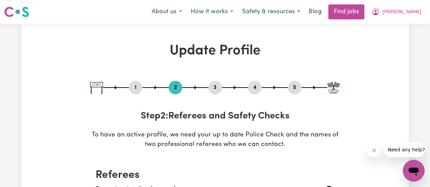
click at [135, 84] on button "1" at bounding box center [136, 87] width 14 height 9
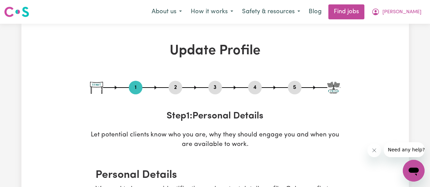
drag, startPoint x: 295, startPoint y: 82, endPoint x: 297, endPoint y: 86, distance: 4.6
click at [297, 86] on div "5" at bounding box center [295, 88] width 14 height 14
click at [297, 86] on button "5" at bounding box center [295, 87] width 14 height 9
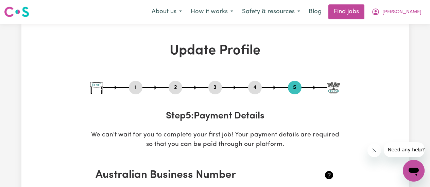
click at [21, 12] on img at bounding box center [16, 12] width 25 height 12
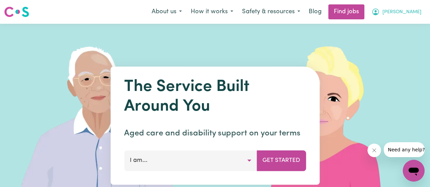
click at [409, 17] on button "[PERSON_NAME]" at bounding box center [396, 12] width 59 height 14
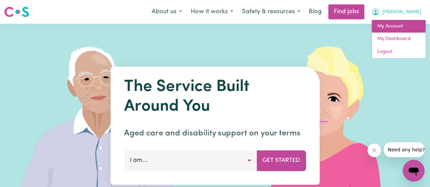
click at [397, 27] on link "My Account" at bounding box center [399, 26] width 54 height 13
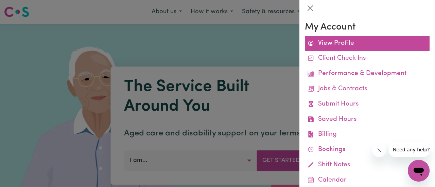
click at [344, 44] on link "View Profile" at bounding box center [367, 43] width 125 height 15
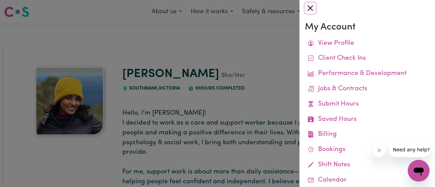
click at [310, 5] on button "Close" at bounding box center [310, 8] width 11 height 11
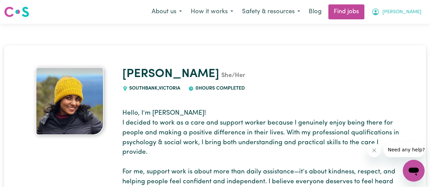
click at [412, 10] on span "[PERSON_NAME]" at bounding box center [401, 11] width 39 height 7
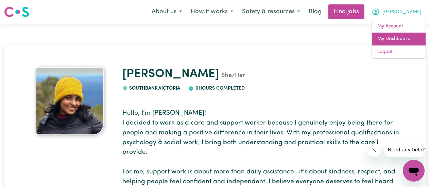
click at [390, 41] on link "My Dashboard" at bounding box center [399, 39] width 54 height 13
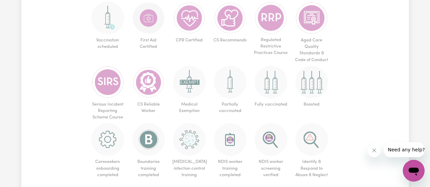
scroll to position [461, 0]
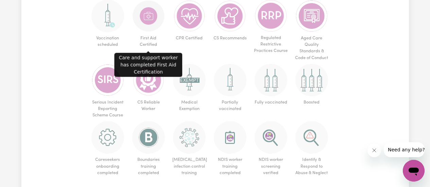
click at [147, 14] on img at bounding box center [148, 16] width 33 height 33
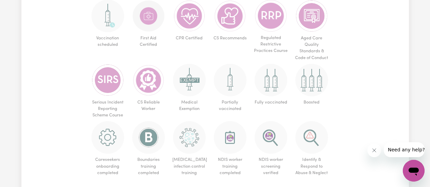
click at [147, 14] on img at bounding box center [148, 16] width 33 height 33
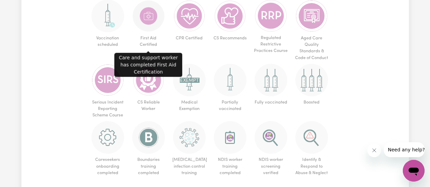
click at [147, 14] on img at bounding box center [148, 16] width 33 height 33
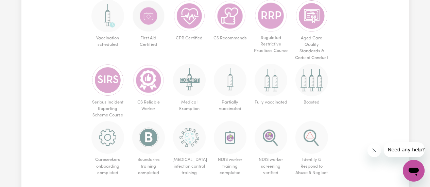
click at [147, 14] on img at bounding box center [148, 16] width 33 height 33
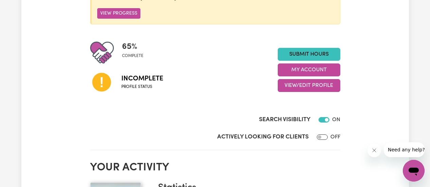
scroll to position [110, 0]
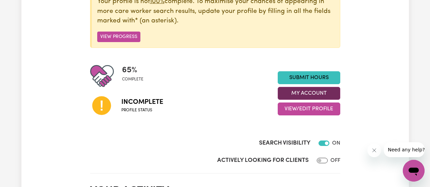
click at [307, 93] on button "My Account" at bounding box center [309, 93] width 63 height 13
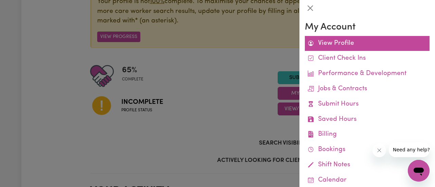
click at [351, 40] on link "View Profile" at bounding box center [367, 43] width 125 height 15
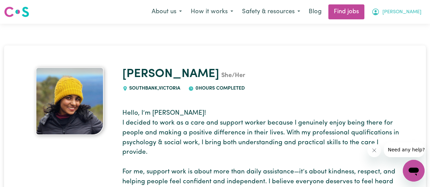
click at [406, 16] on span "[PERSON_NAME]" at bounding box center [401, 11] width 39 height 7
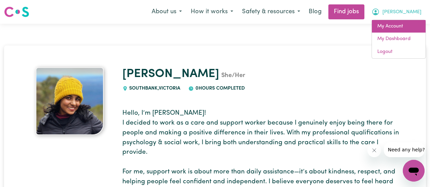
click at [395, 29] on link "My Account" at bounding box center [399, 26] width 54 height 13
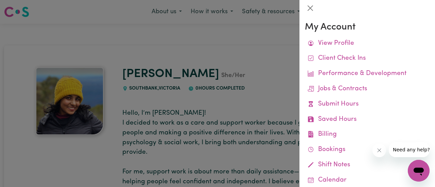
click at [224, 98] on div at bounding box center [217, 93] width 435 height 187
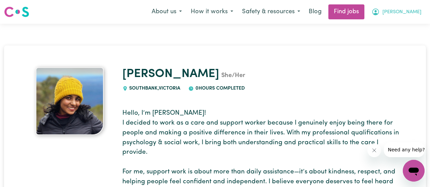
click at [395, 11] on button "[PERSON_NAME]" at bounding box center [396, 12] width 59 height 14
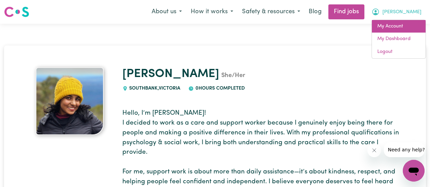
click at [393, 29] on link "My Account" at bounding box center [399, 26] width 54 height 13
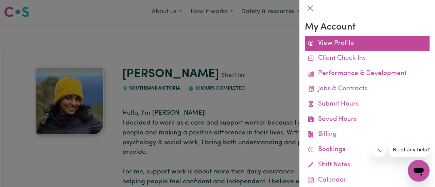
click at [319, 43] on link "View Profile" at bounding box center [367, 43] width 125 height 15
click at [371, 42] on link "View Profile" at bounding box center [367, 43] width 125 height 15
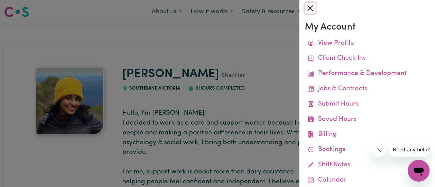
click at [312, 5] on button "Close" at bounding box center [310, 8] width 11 height 11
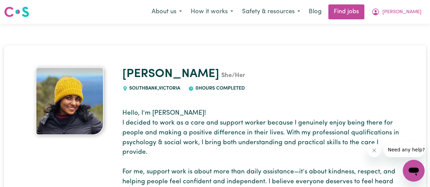
drag, startPoint x: 414, startPoint y: 9, endPoint x: 403, endPoint y: 19, distance: 14.2
click at [403, 19] on div "About us How it works Safety & resources Blog Find jobs Netree My Account My Da…" at bounding box center [286, 11] width 279 height 15
drag, startPoint x: 403, startPoint y: 19, endPoint x: 403, endPoint y: 14, distance: 5.4
click at [403, 14] on div "About us How it works Safety & resources Blog Find jobs Netree My Account My Da…" at bounding box center [286, 11] width 279 height 15
click at [380, 14] on icon "My Account" at bounding box center [375, 12] width 8 height 8
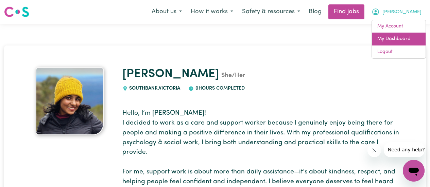
click at [397, 37] on link "My Dashboard" at bounding box center [399, 39] width 54 height 13
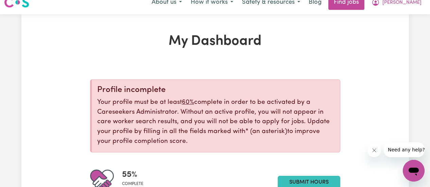
scroll to position [47, 0]
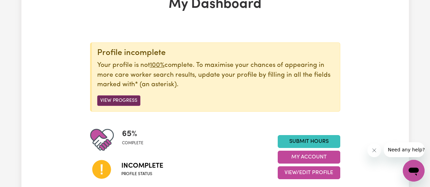
click at [134, 99] on button "View Progress" at bounding box center [118, 100] width 43 height 11
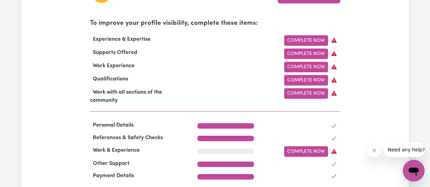
scroll to position [221, 0]
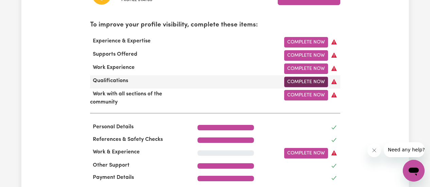
click at [306, 83] on link "Complete Now" at bounding box center [306, 82] width 44 height 11
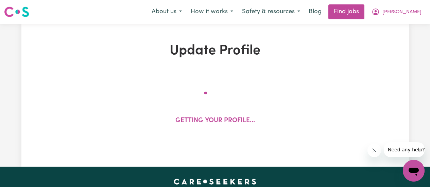
select select "Certificate III (Individual Support)"
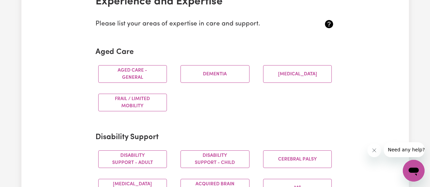
scroll to position [171, 0]
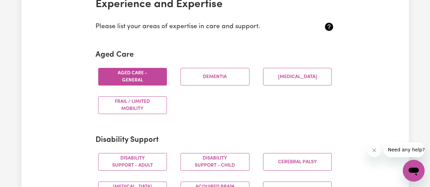
click at [136, 81] on button "Aged care - General" at bounding box center [132, 77] width 69 height 18
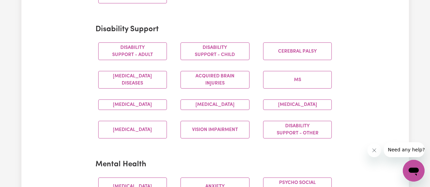
scroll to position [284, 0]
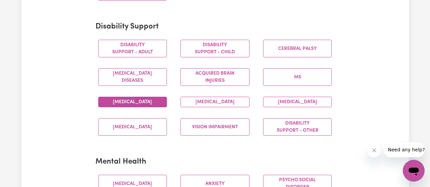
click at [157, 107] on button "Autism" at bounding box center [132, 102] width 69 height 11
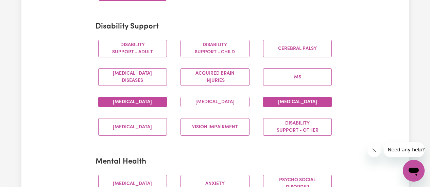
click at [314, 106] on button "Intellectual Disability" at bounding box center [297, 102] width 69 height 11
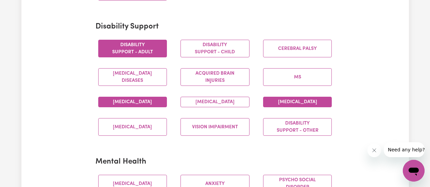
click at [146, 51] on button "Disability support - Adult" at bounding box center [132, 49] width 69 height 18
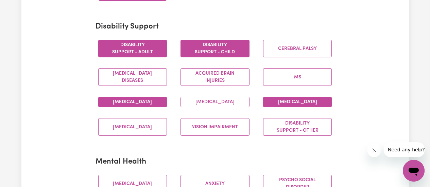
click at [233, 46] on button "Disability support - Child" at bounding box center [214, 49] width 69 height 18
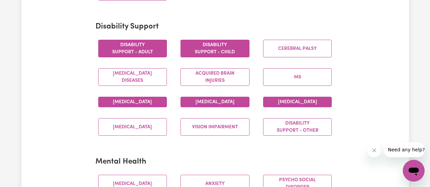
click at [245, 107] on button "Down syndrome" at bounding box center [214, 102] width 69 height 11
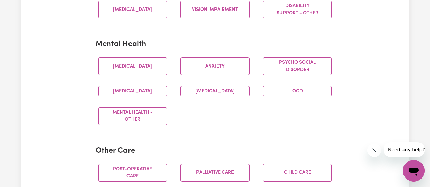
scroll to position [405, 0]
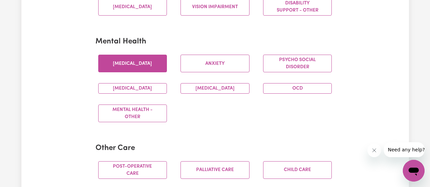
click at [145, 67] on button "Depression" at bounding box center [132, 64] width 69 height 18
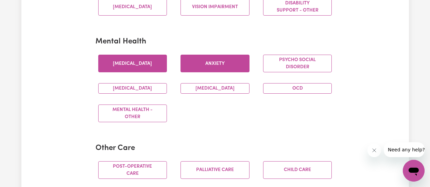
click at [198, 64] on button "Anxiety" at bounding box center [214, 64] width 69 height 18
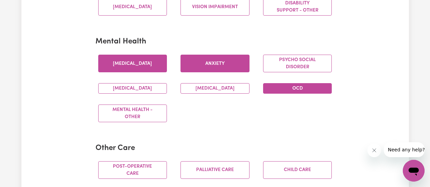
click at [285, 93] on button "OCD" at bounding box center [297, 88] width 69 height 11
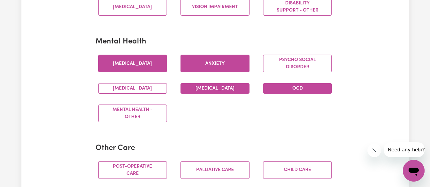
click at [248, 94] on button "Bipolar Disorder" at bounding box center [214, 88] width 69 height 11
click at [278, 94] on button "OCD" at bounding box center [297, 88] width 69 height 11
click at [288, 94] on button "OCD" at bounding box center [297, 88] width 69 height 11
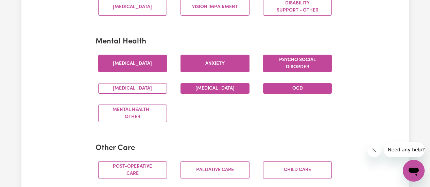
click at [293, 72] on button "Psycho social disorder" at bounding box center [297, 64] width 69 height 18
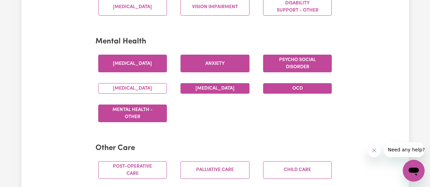
click at [161, 121] on button "Mental Health - Other" at bounding box center [132, 114] width 69 height 18
click at [154, 99] on div "Schizophrenia" at bounding box center [132, 88] width 83 height 21
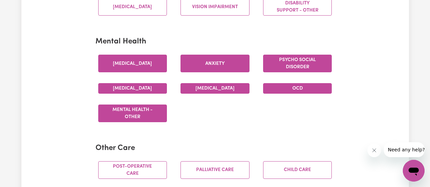
click at [154, 94] on button "Schizophrenia" at bounding box center [132, 88] width 69 height 11
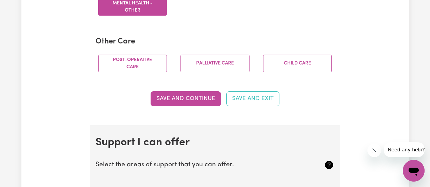
scroll to position [520, 0]
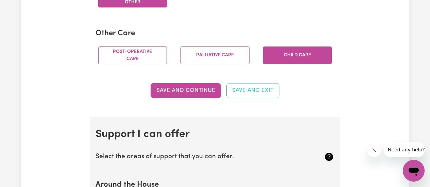
click at [289, 64] on button "Child care" at bounding box center [297, 56] width 69 height 18
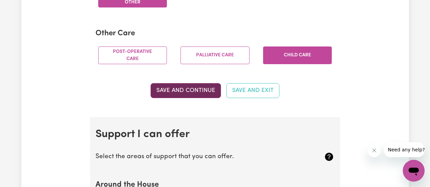
click at [212, 98] on button "Save and Continue" at bounding box center [186, 90] width 70 height 15
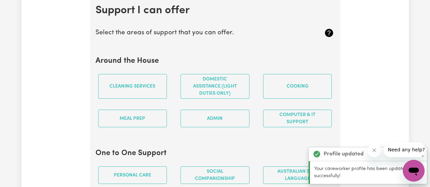
scroll to position [644, 0]
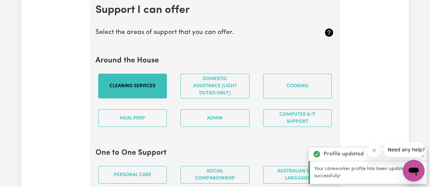
click at [162, 92] on button "Cleaning services" at bounding box center [132, 86] width 69 height 25
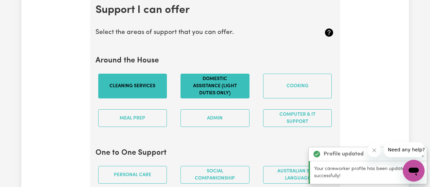
click at [228, 97] on button "Domestic assistance (light duties only)" at bounding box center [214, 86] width 69 height 25
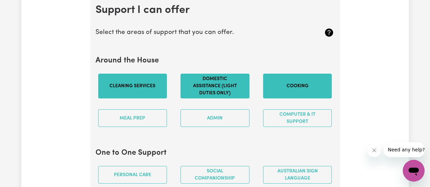
click at [298, 93] on button "Cooking" at bounding box center [297, 86] width 69 height 25
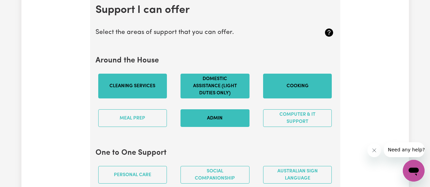
click at [218, 127] on button "Admin" at bounding box center [214, 118] width 69 height 18
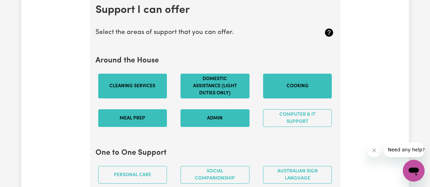
click at [152, 127] on button "Meal prep" at bounding box center [132, 118] width 69 height 18
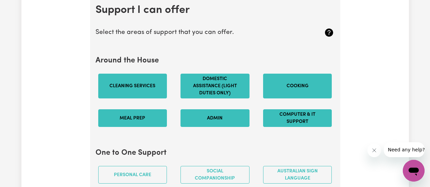
click at [289, 126] on button "Computer & IT Support" at bounding box center [297, 118] width 69 height 18
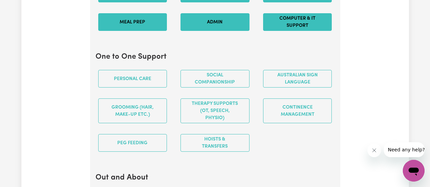
scroll to position [763, 0]
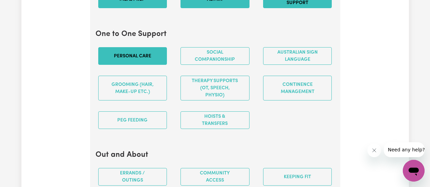
click at [157, 65] on button "Personal care" at bounding box center [132, 56] width 69 height 18
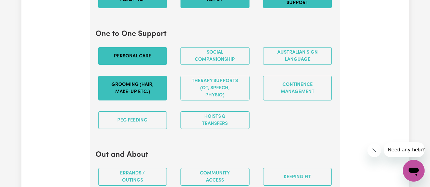
click at [148, 91] on button "Grooming (hair, make-up etc.)" at bounding box center [132, 88] width 69 height 25
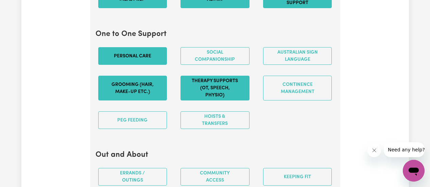
click at [231, 100] on button "Therapy Supports (OT, speech, physio)" at bounding box center [214, 88] width 69 height 25
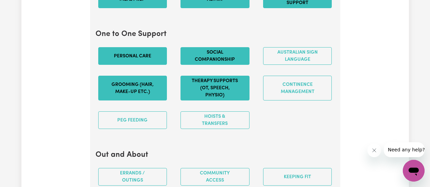
click at [233, 64] on button "Social companionship" at bounding box center [214, 56] width 69 height 18
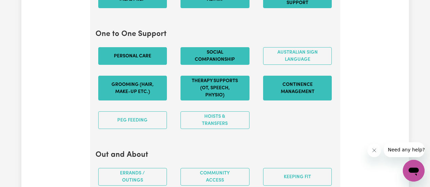
click at [303, 92] on button "Continence management" at bounding box center [297, 88] width 69 height 25
click at [283, 93] on button "Continence management" at bounding box center [297, 88] width 69 height 25
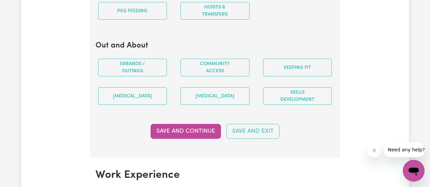
scroll to position [875, 0]
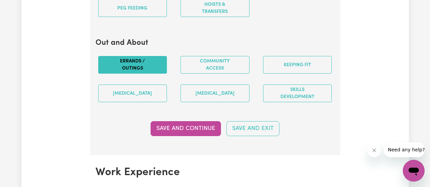
click at [151, 73] on button "Errands / Outings" at bounding box center [132, 65] width 69 height 18
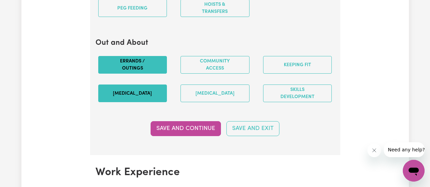
click at [153, 92] on button "Art therapy" at bounding box center [132, 94] width 69 height 18
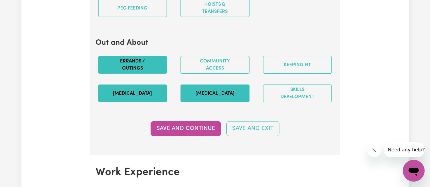
click at [202, 102] on button "Music therapy" at bounding box center [214, 94] width 69 height 18
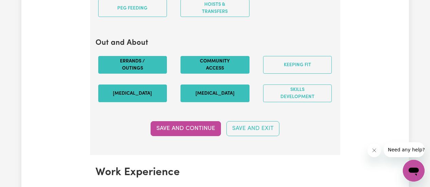
click at [225, 69] on button "Community access" at bounding box center [214, 65] width 69 height 18
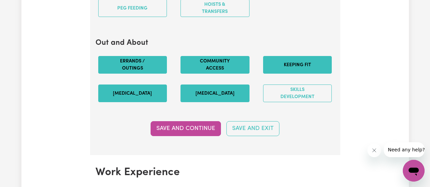
click at [275, 74] on button "Keeping fit" at bounding box center [297, 65] width 69 height 18
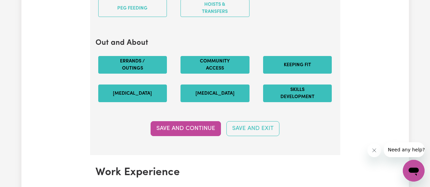
click at [284, 102] on button "Skills Development" at bounding box center [297, 94] width 69 height 18
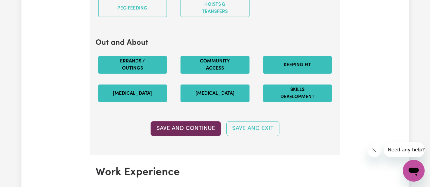
click at [186, 135] on button "Save and Continue" at bounding box center [186, 128] width 70 height 15
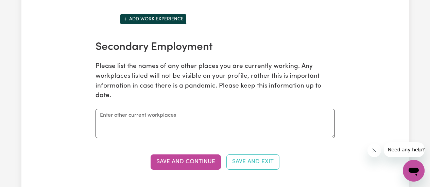
scroll to position [1079, 0]
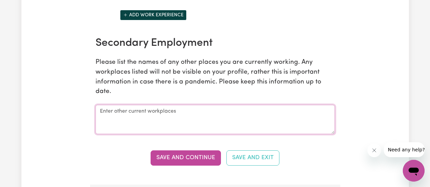
click at [191, 121] on textarea at bounding box center [214, 119] width 239 height 29
type textarea "F"
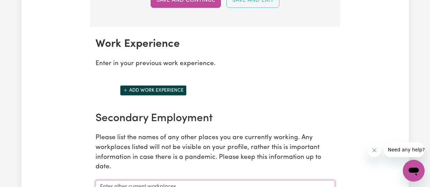
scroll to position [1003, 0]
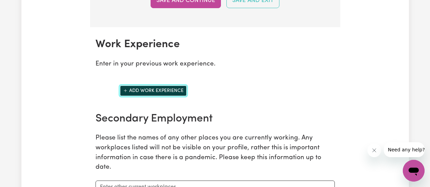
click at [177, 96] on button "Add work experience" at bounding box center [153, 91] width 67 height 11
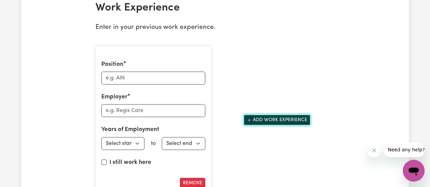
scroll to position [1037, 0]
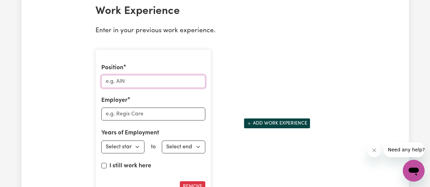
click at [193, 88] on input "Position" at bounding box center [153, 81] width 104 height 13
type input "Cleaner"
click at [149, 121] on input "Employer" at bounding box center [153, 114] width 104 height 13
type input "Fitzroy Learning Network"
click at [133, 153] on select "Select start year 1951 1952 1953 1954 1955 1956 1957 1958 1959 1960 1961 1962 1…" at bounding box center [123, 147] width 44 height 13
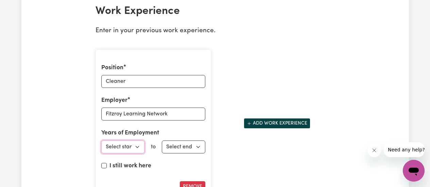
select select "2025"
click at [101, 147] on select "Select start year 1951 1952 1953 1954 1955 1956 1957 1958 1959 1960 1961 1962 1…" at bounding box center [123, 147] width 44 height 13
click at [192, 148] on select "Select end year 1951 1952 1953 1954 1955 1956 1957 1958 1959 1960 1961 1962 196…" at bounding box center [184, 147] width 44 height 13
select select "2025"
click at [162, 147] on select "Select end year 1951 1952 1953 1954 1955 1956 1957 1958 1959 1960 1961 1962 196…" at bounding box center [184, 147] width 44 height 13
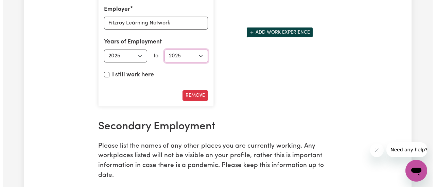
scroll to position [1132, 0]
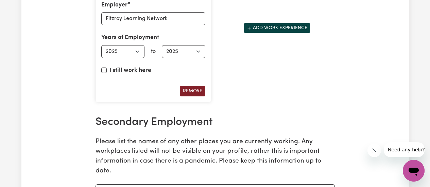
click at [189, 97] on button "Remove" at bounding box center [192, 91] width 25 height 11
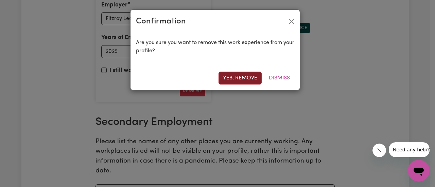
click at [245, 76] on button "Yes, remove" at bounding box center [240, 78] width 43 height 13
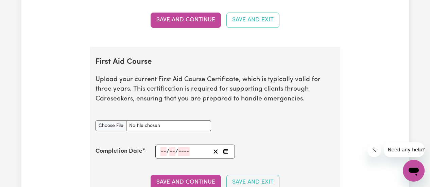
scroll to position [1218, 0]
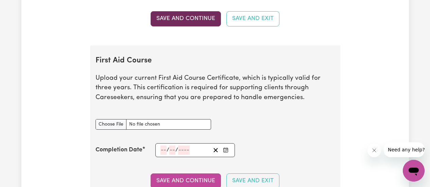
click at [210, 26] on button "Save and Continue" at bounding box center [186, 18] width 70 height 15
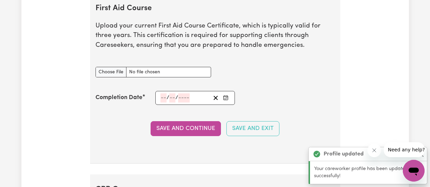
scroll to position [1272, 0]
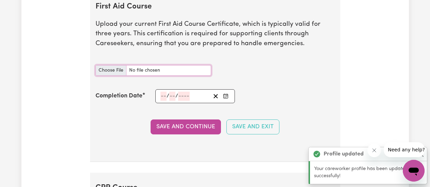
click at [113, 76] on input "First Aid Course document" at bounding box center [153, 70] width 116 height 11
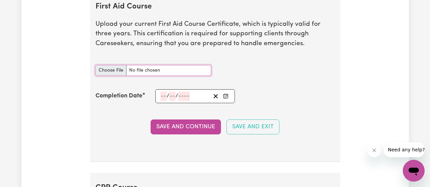
type input "C:\fakepath\First Aid & CPR Certificate.pdf"
click at [225, 97] on circle "Enter the Completion Date of your First Aid Course" at bounding box center [225, 97] width 1 height 1
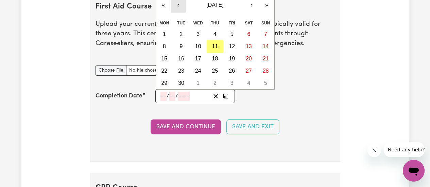
click at [178, 13] on button "‹" at bounding box center [178, 5] width 15 height 15
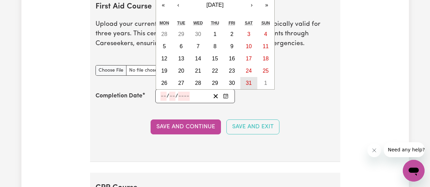
click at [246, 86] on abbr "31" at bounding box center [249, 83] width 6 height 6
type input "2025-05-31"
type input "31"
type input "5"
type input "2025"
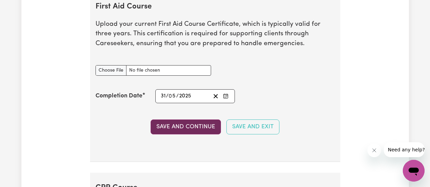
click at [209, 134] on button "Save and Continue" at bounding box center [186, 127] width 70 height 15
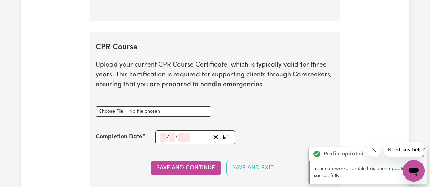
scroll to position [1453, 0]
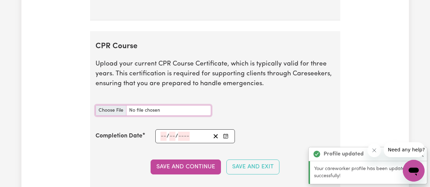
click at [111, 116] on input "CPR Course document" at bounding box center [153, 110] width 116 height 11
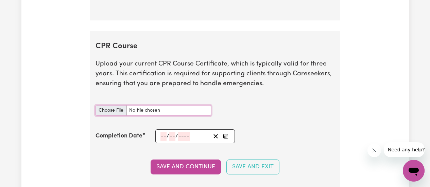
type input "C:\fakepath\First Aid & CPR Certificate.pdf"
click at [229, 141] on button "Enter the Completion Date of your CPR Course" at bounding box center [226, 136] width 10 height 9
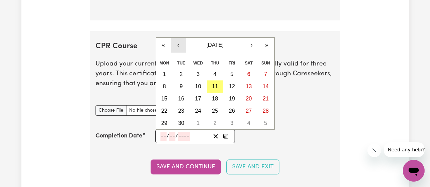
click at [179, 51] on button "‹" at bounding box center [178, 45] width 15 height 15
click at [176, 53] on button "‹" at bounding box center [178, 45] width 15 height 15
click at [177, 53] on button "‹" at bounding box center [178, 45] width 15 height 15
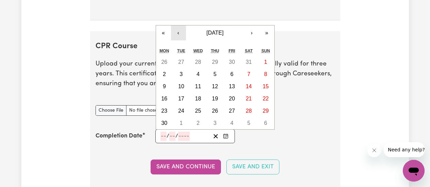
click at [180, 38] on button "‹" at bounding box center [178, 32] width 15 height 15
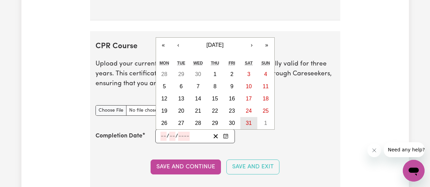
click at [249, 126] on abbr "31" at bounding box center [249, 123] width 6 height 6
type input "2025-05-31"
type input "31"
type input "5"
type input "2025"
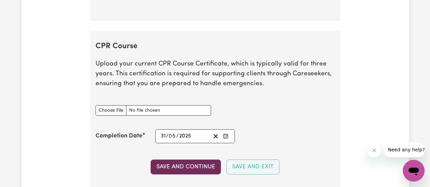
click at [205, 175] on button "Save and Continue" at bounding box center [186, 167] width 70 height 15
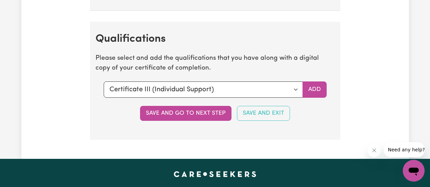
scroll to position [1680, 0]
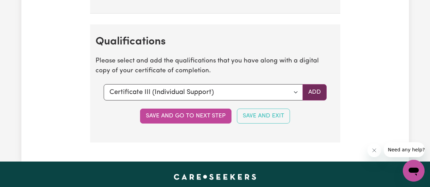
click at [316, 100] on button "Add" at bounding box center [314, 92] width 24 height 16
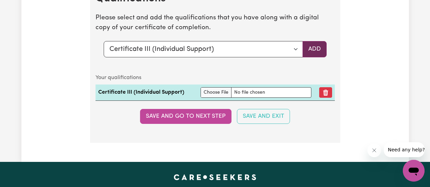
scroll to position [1723, 0]
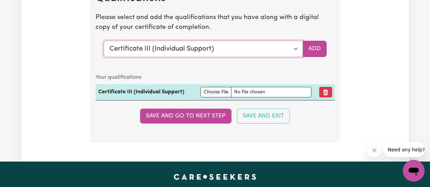
click at [277, 57] on select "Select a qualification to add... Certificate III (Individual Support) Certifica…" at bounding box center [203, 49] width 199 height 16
click at [286, 54] on select "Select a qualification to add... Certificate III (Individual Support) Certifica…" at bounding box center [203, 49] width 199 height 16
click at [283, 57] on select "Select a qualification to add... Certificate III (Individual Support) Certifica…" at bounding box center [203, 49] width 199 height 16
click at [104, 48] on select "Select a qualification to add... Certificate III (Individual Support) Certifica…" at bounding box center [203, 49] width 199 height 16
click at [286, 56] on select "Select a qualification to add... Certificate III (Individual Support) Certifica…" at bounding box center [203, 49] width 199 height 16
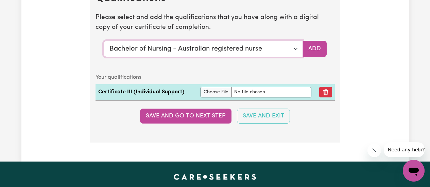
select select "Bachelor of psychology - overseas qualification"
click at [104, 48] on select "Select a qualification to add... Certificate III (Individual Support) Certifica…" at bounding box center [203, 49] width 199 height 16
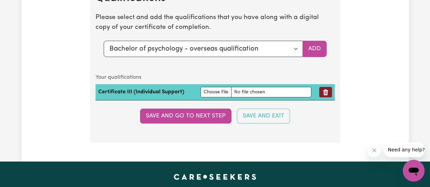
click at [320, 97] on button "Remove qualification" at bounding box center [325, 92] width 13 height 11
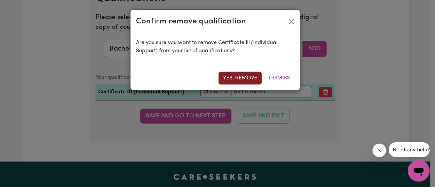
click at [231, 76] on button "Yes, remove" at bounding box center [240, 78] width 43 height 13
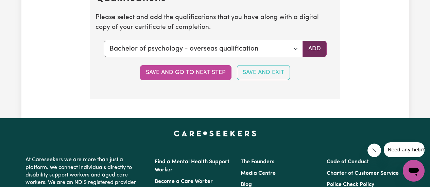
click at [321, 54] on button "Add" at bounding box center [314, 49] width 24 height 16
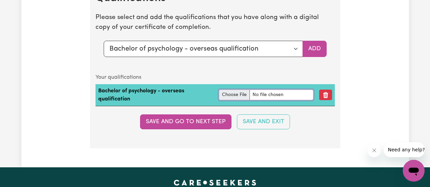
click at [234, 100] on input "file" at bounding box center [266, 95] width 94 height 11
type input "C:\fakepath\BA Transcript-Degree.pdf"
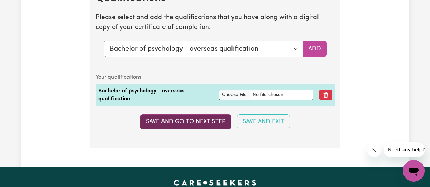
click at [207, 128] on button "Save and go to next step" at bounding box center [185, 122] width 91 height 15
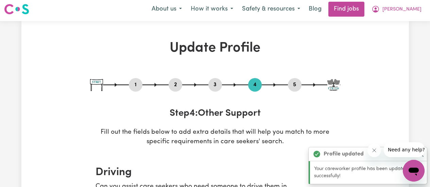
scroll to position [0, 0]
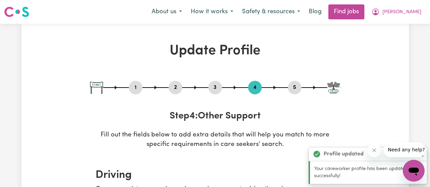
click at [218, 87] on button "3" at bounding box center [215, 87] width 14 height 9
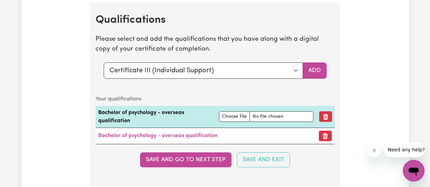
scroll to position [1745, 0]
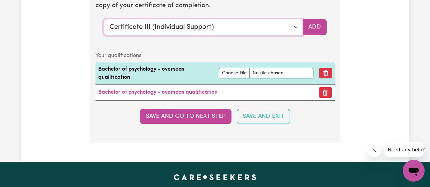
click at [294, 35] on select "Select a qualification to add... Certificate III (Individual Support) Certifica…" at bounding box center [203, 27] width 199 height 16
click at [104, 26] on select "Select a qualification to add... Certificate III (Individual Support) Certifica…" at bounding box center [203, 27] width 199 height 16
click at [264, 35] on select "Select a qualification to add... Certificate III (Individual Support) Certifica…" at bounding box center [203, 27] width 199 height 16
click at [266, 35] on select "Select a qualification to add... Certificate III (Individual Support) Certifica…" at bounding box center [203, 27] width 199 height 16
click at [272, 35] on select "Select a qualification to add... Certificate III (Individual Support) Certifica…" at bounding box center [203, 27] width 199 height 16
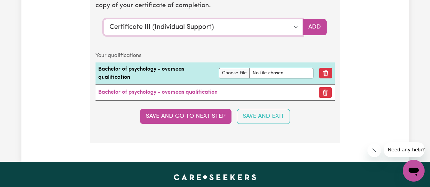
select select "Master of Science (Dementia Care)"
click at [104, 26] on select "Select a qualification to add... Certificate III (Individual Support) Certifica…" at bounding box center [203, 27] width 199 height 16
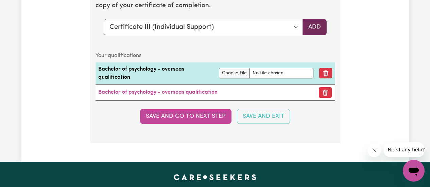
click at [316, 35] on button "Add" at bounding box center [314, 27] width 24 height 16
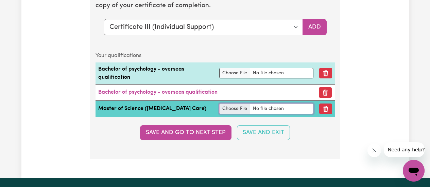
click at [233, 114] on input "file" at bounding box center [266, 109] width 94 height 11
type input "C:\fakepath\MA Transcript-Degree.pdf"
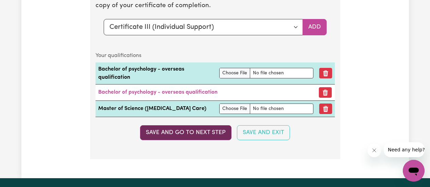
click at [209, 140] on button "Save and go to next step" at bounding box center [185, 132] width 91 height 15
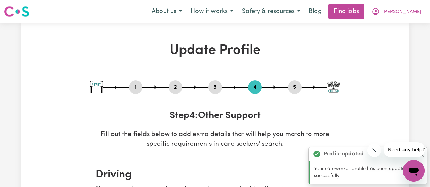
scroll to position [0, 0]
click at [216, 86] on button "3" at bounding box center [215, 87] width 14 height 9
select select "Certificate III (Individual Support)"
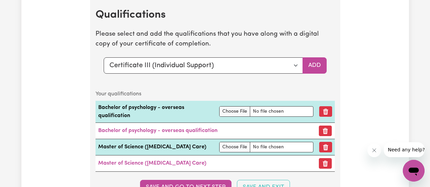
scroll to position [1706, 0]
click at [284, 74] on select "Select a qualification to add... Certificate III (Individual Support) Certifica…" at bounding box center [203, 65] width 199 height 16
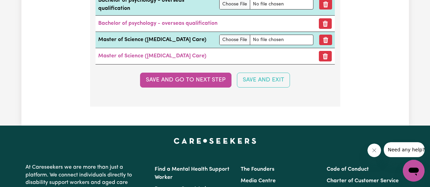
scroll to position [1814, 0]
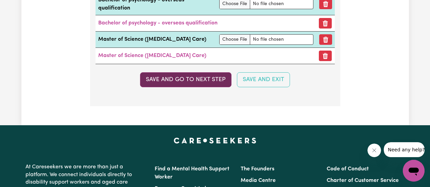
click at [218, 87] on button "Save and go to next step" at bounding box center [185, 79] width 91 height 15
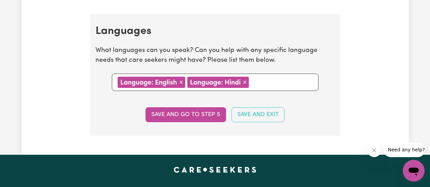
scroll to position [693, 0]
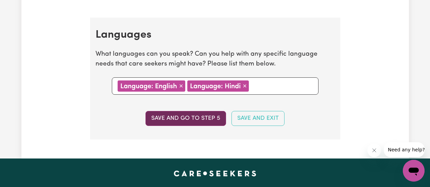
click at [219, 119] on button "Save and go to step 5" at bounding box center [185, 118] width 81 height 15
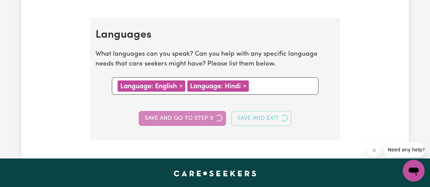
select select "I am providing services privately on my own"
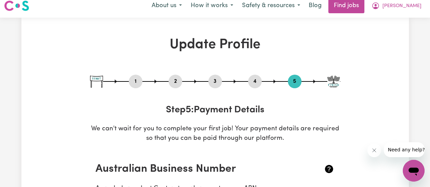
scroll to position [0, 0]
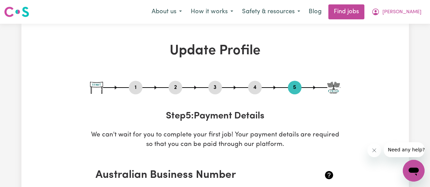
click at [94, 87] on img at bounding box center [96, 88] width 13 height 12
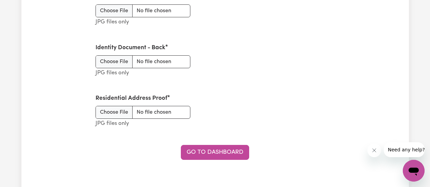
scroll to position [924, 0]
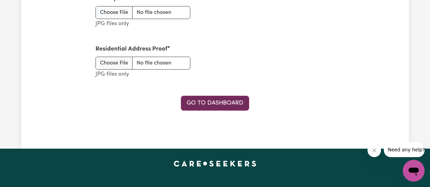
click at [237, 106] on link "Go to Dashboard" at bounding box center [215, 103] width 68 height 15
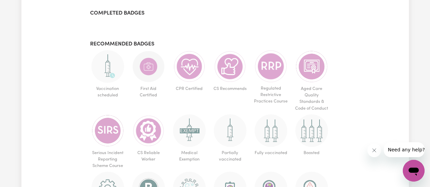
scroll to position [410, 0]
